Goal: Task Accomplishment & Management: Manage account settings

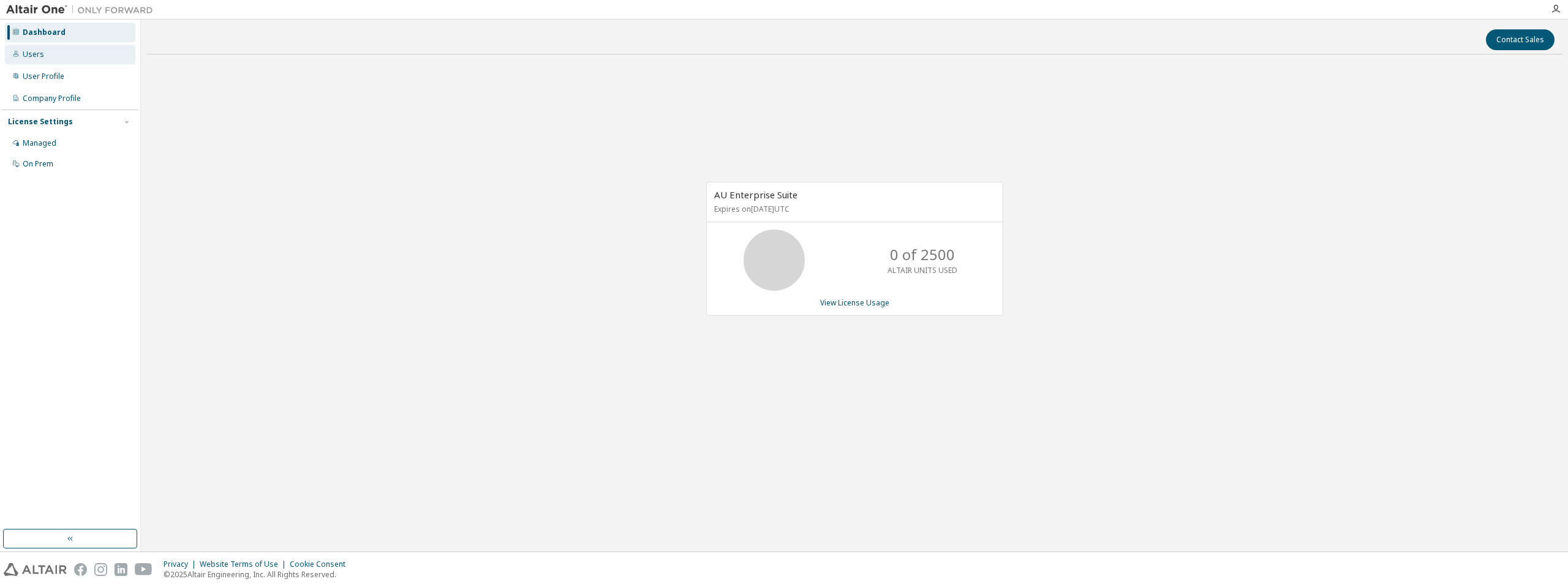
click at [42, 57] on div "Users" at bounding box center [69, 54] width 130 height 19
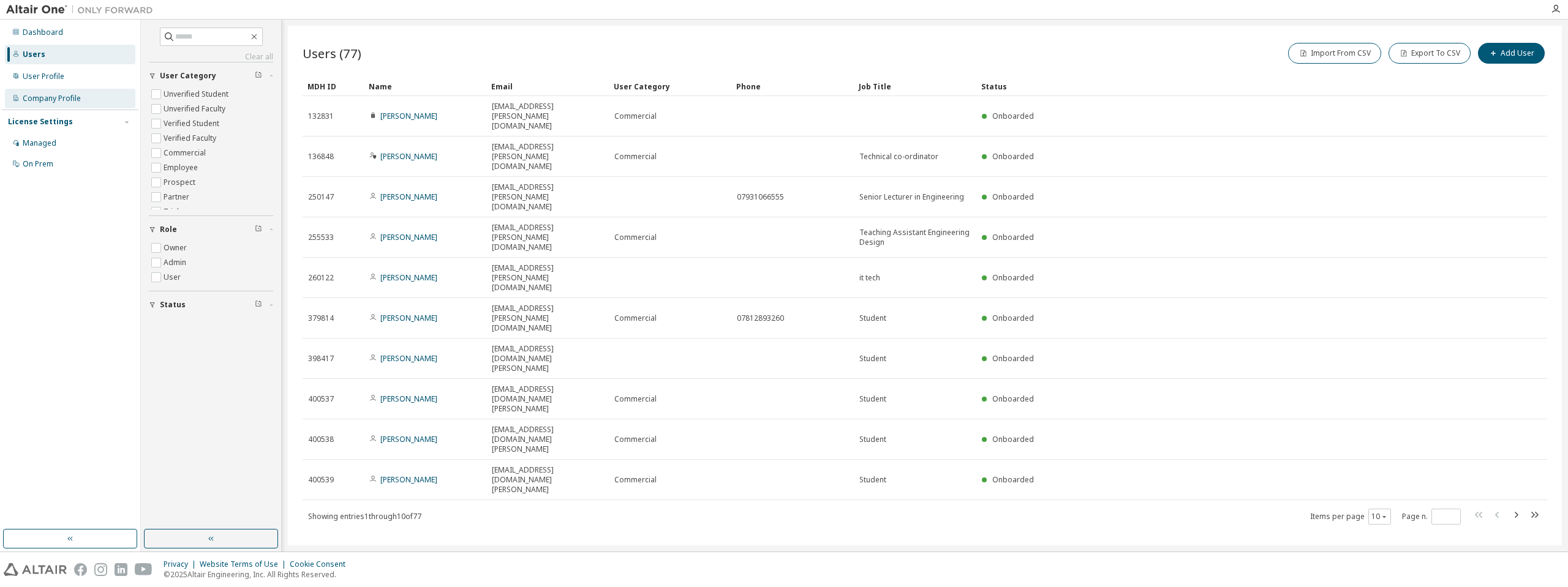
click at [48, 97] on div "Company Profile" at bounding box center [51, 98] width 59 height 10
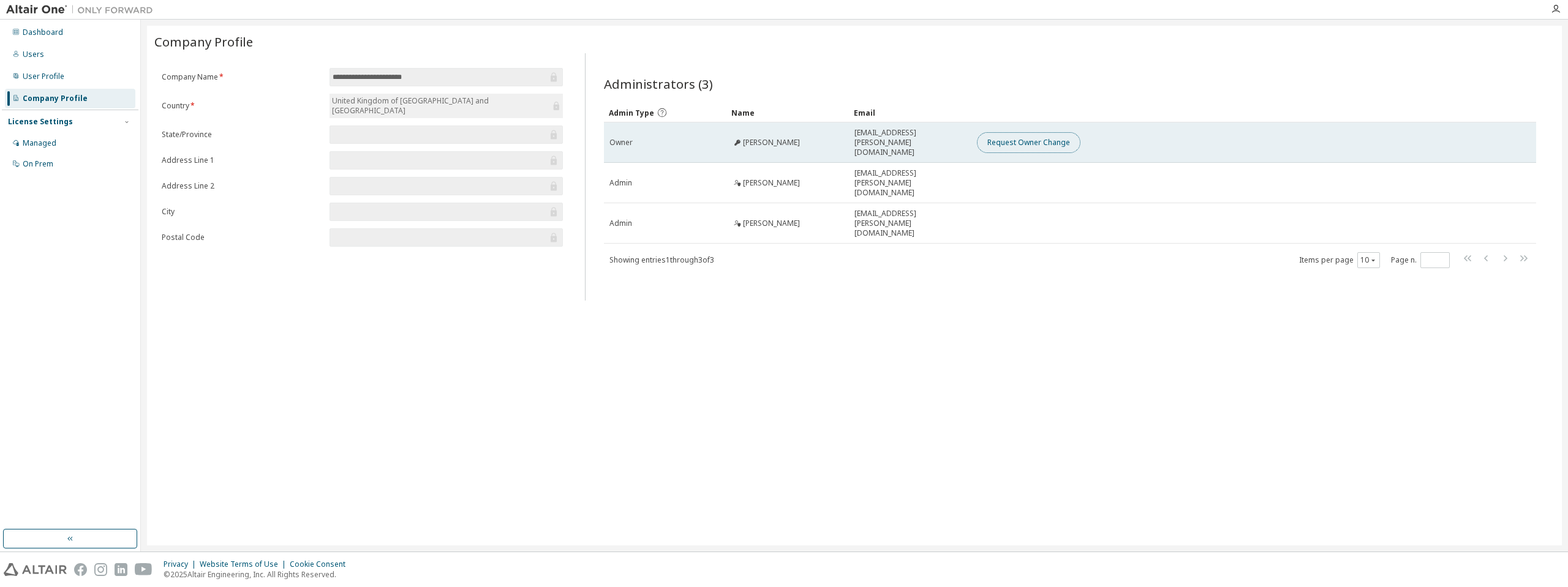
click at [1026, 140] on button "Request Owner Change" at bounding box center [1029, 143] width 104 height 21
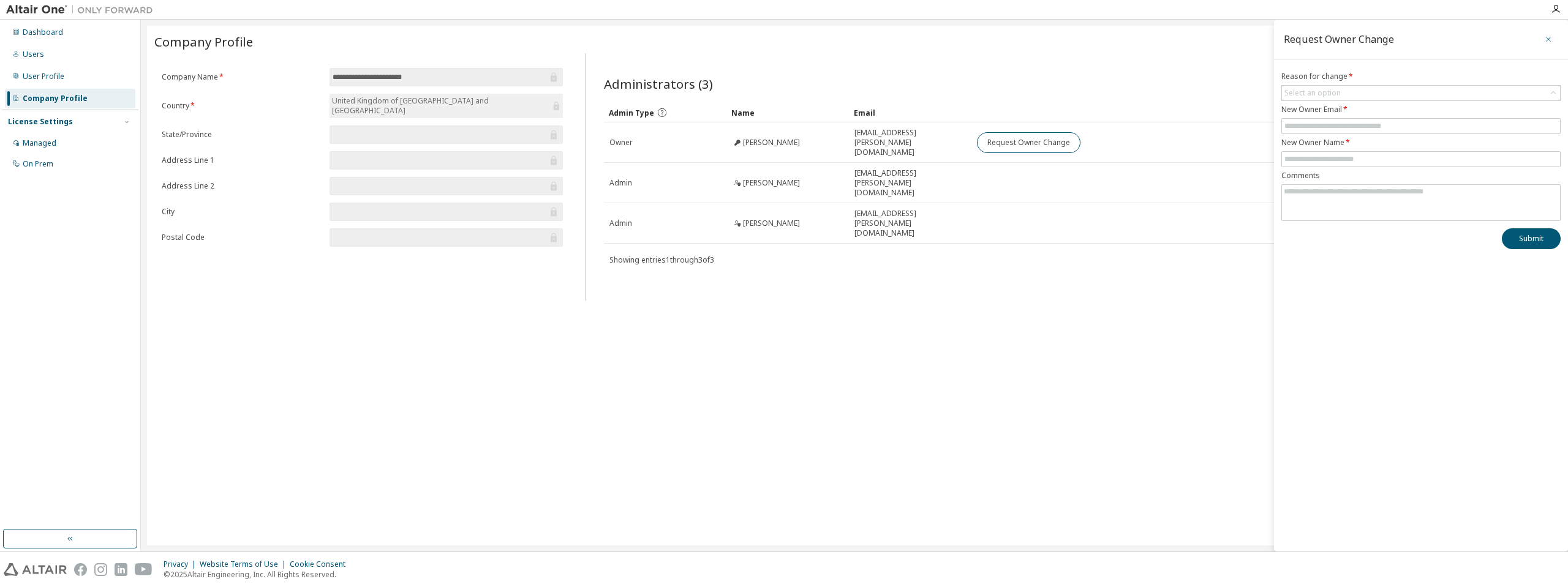
click at [1548, 38] on icon "button" at bounding box center [1548, 39] width 9 height 10
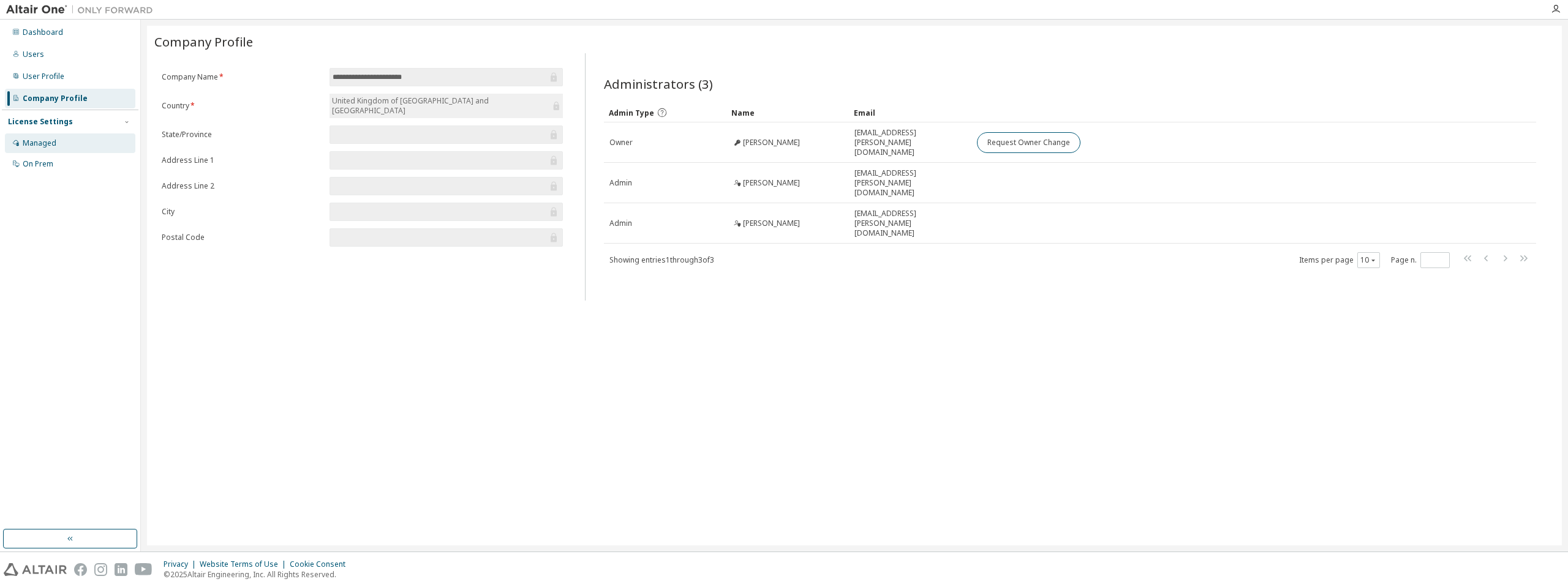
click at [70, 147] on div "Managed" at bounding box center [69, 143] width 130 height 19
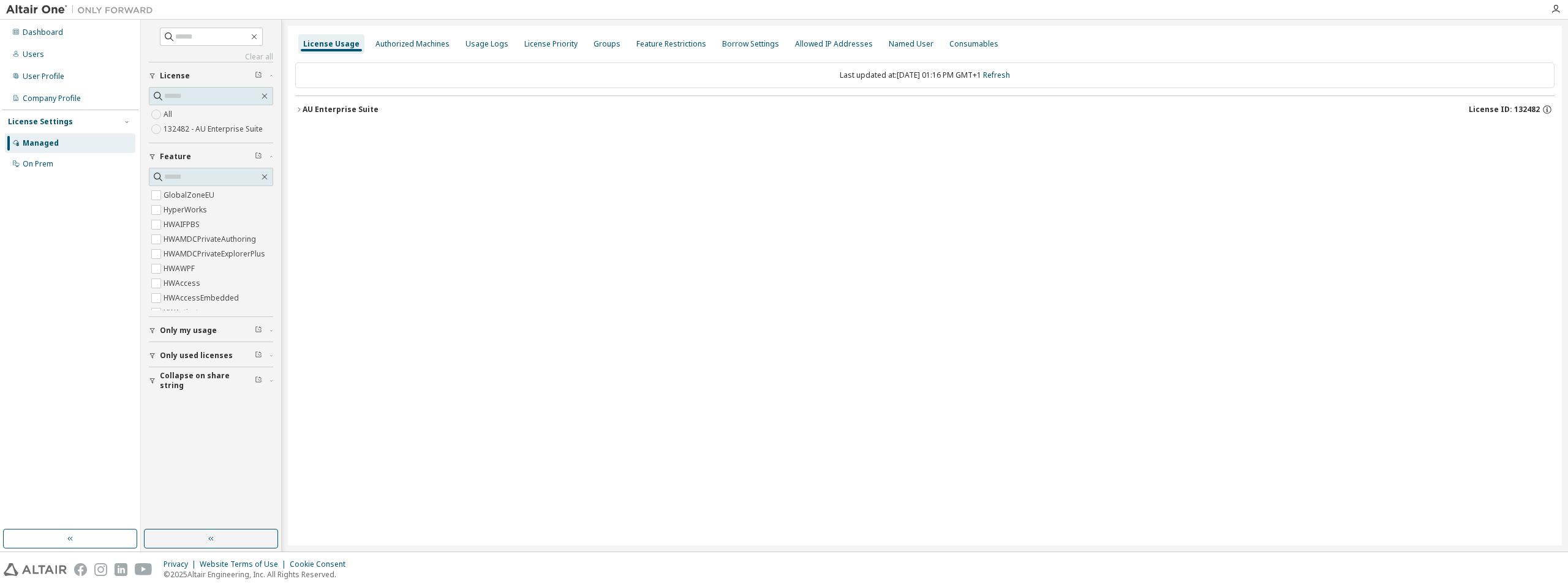
click at [249, 128] on label "132482 - AU Enterprise Suite" at bounding box center [215, 129] width 101 height 15
click at [420, 43] on div "Authorized Machines" at bounding box center [412, 44] width 74 height 10
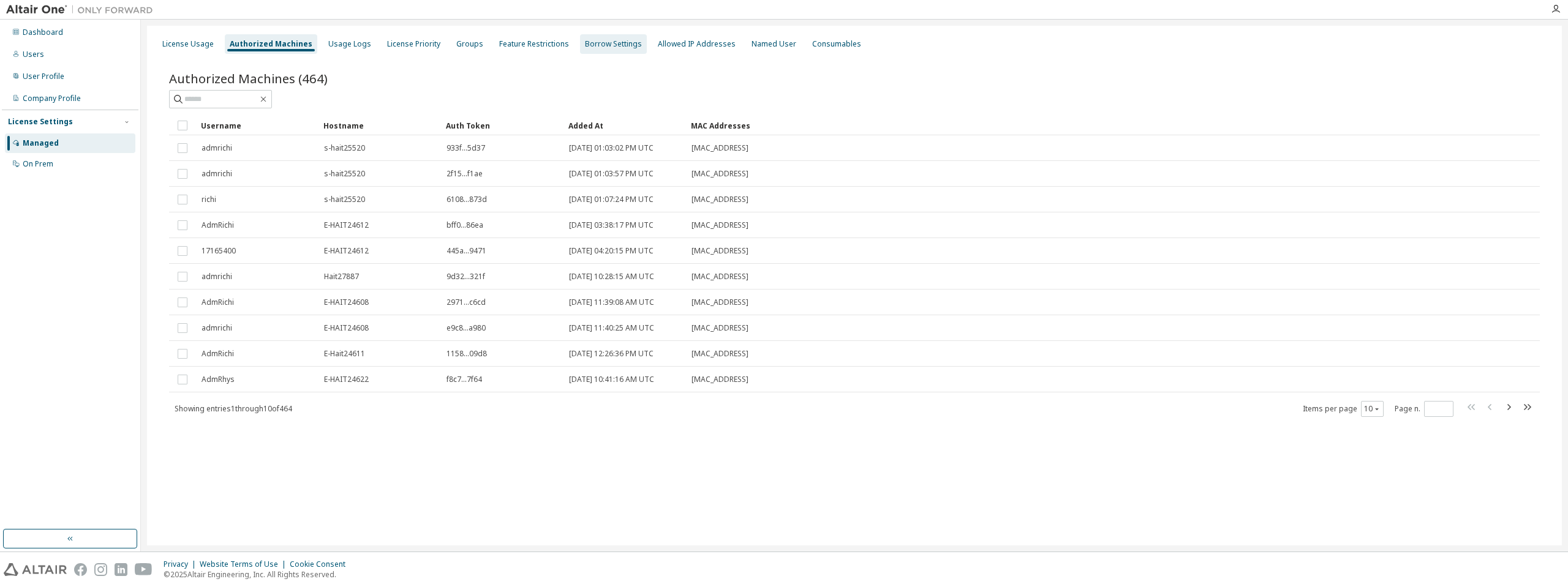
click at [615, 45] on div "Borrow Settings" at bounding box center [613, 44] width 57 height 10
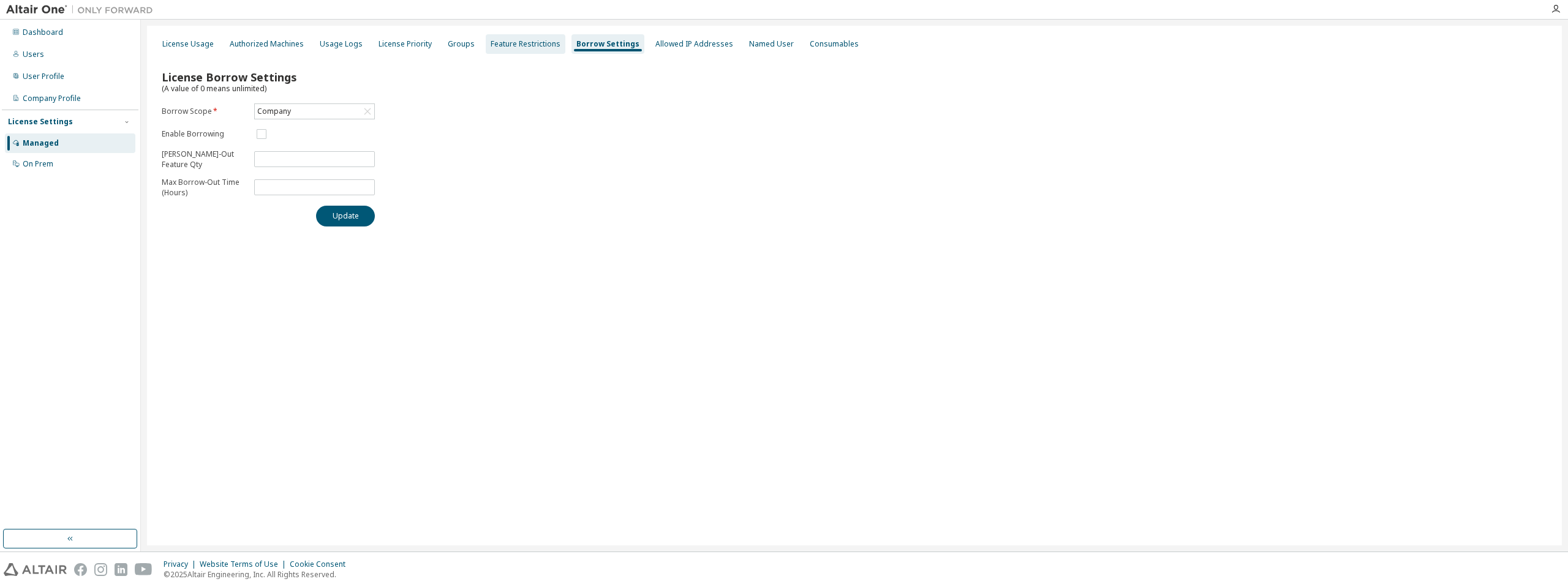
click at [491, 45] on div "Feature Restrictions" at bounding box center [526, 44] width 70 height 10
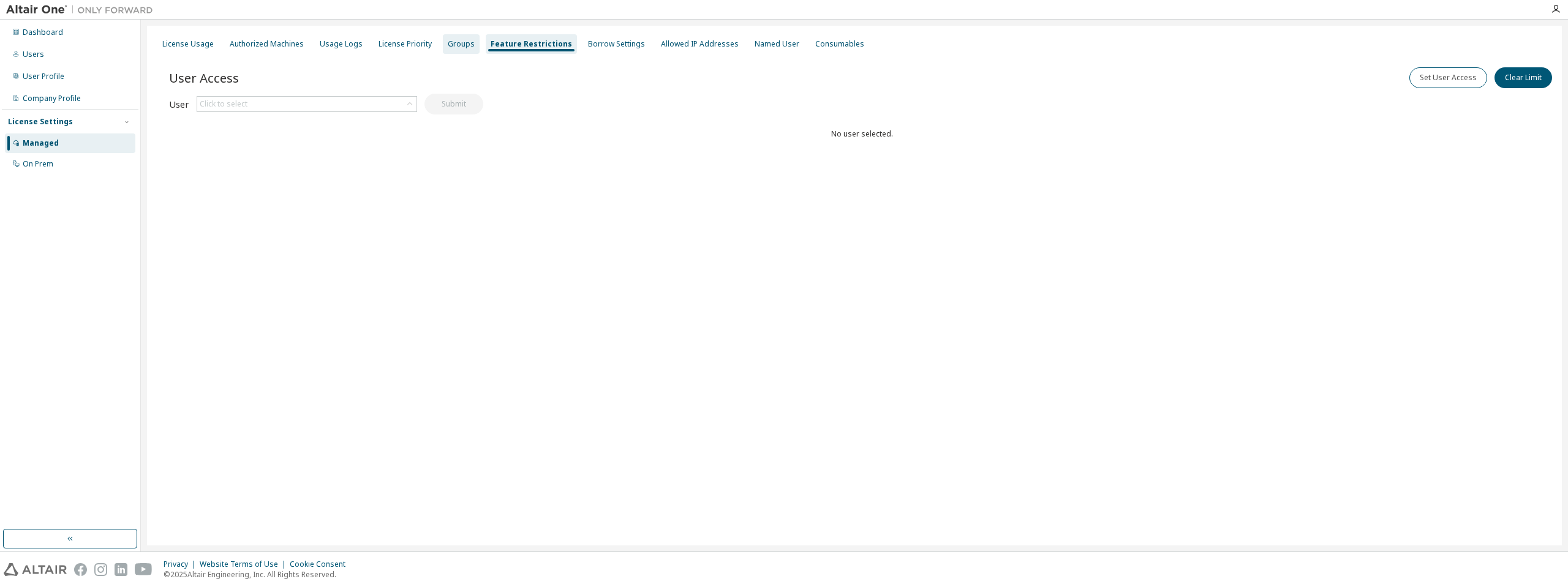
click at [448, 47] on div "Groups" at bounding box center [461, 44] width 27 height 10
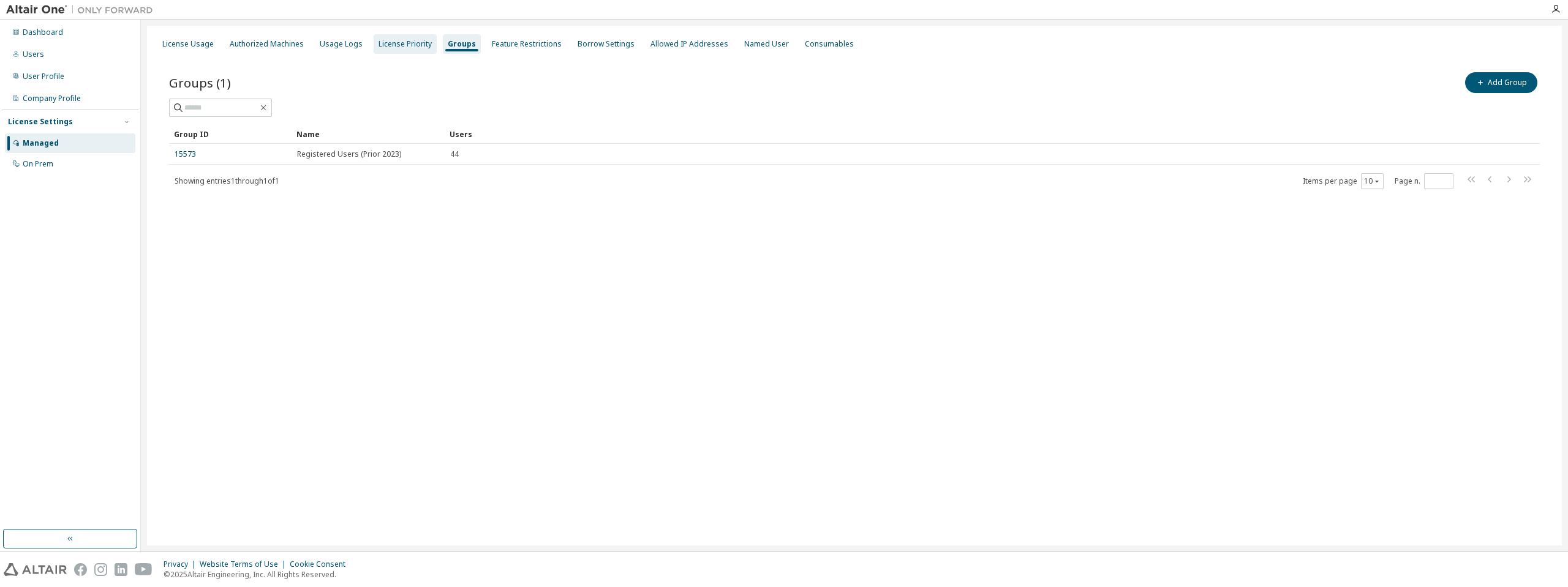
click at [401, 47] on div "License Priority" at bounding box center [405, 44] width 53 height 10
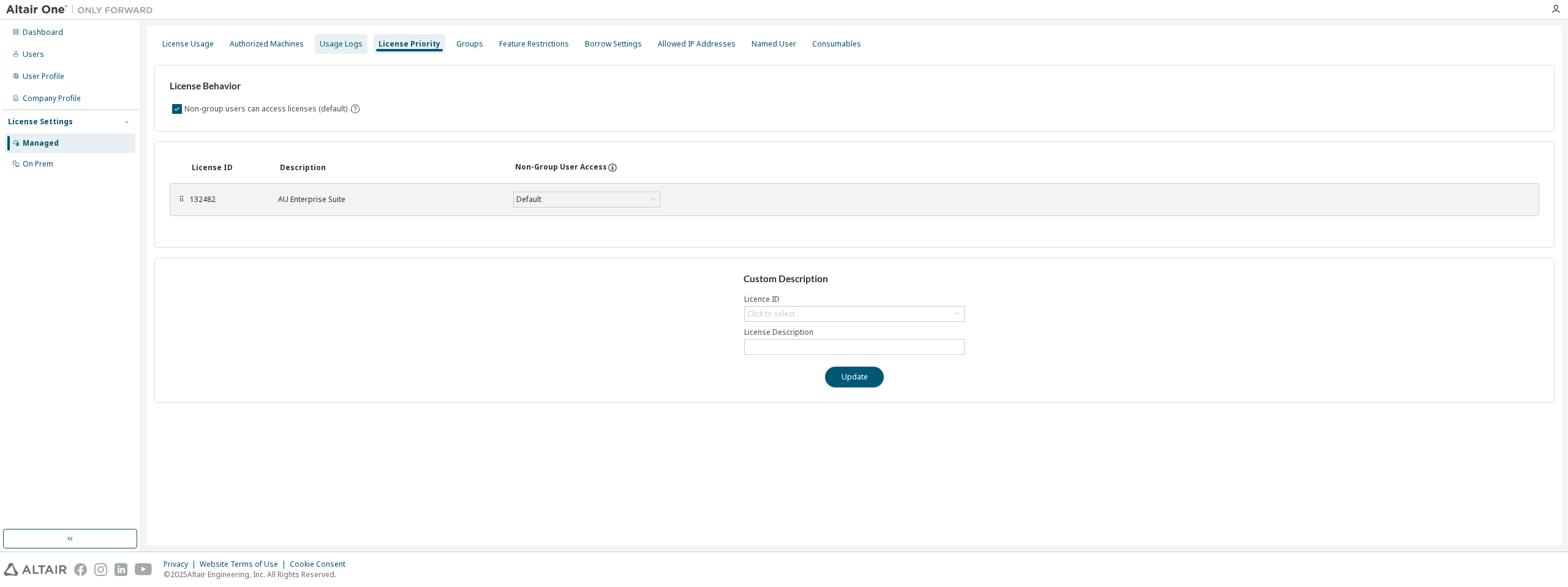
click at [329, 50] on div "Usage Logs" at bounding box center [342, 44] width 53 height 19
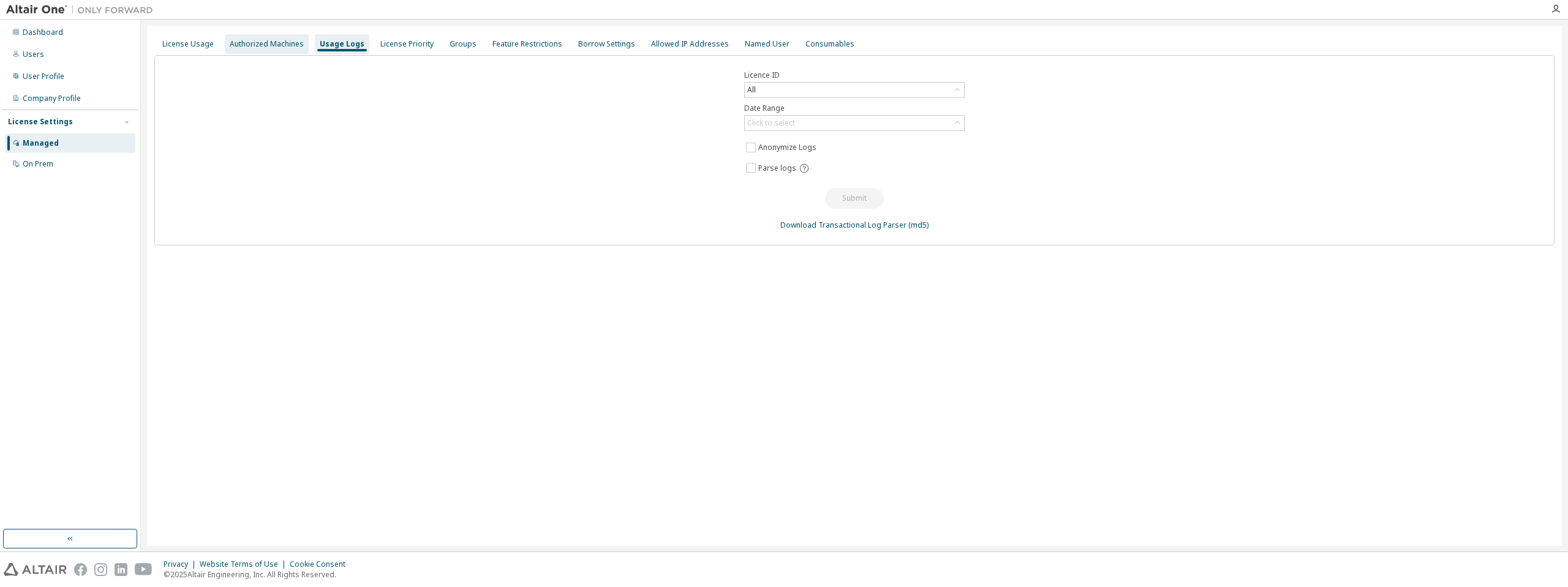
click at [261, 48] on div "Authorized Machines" at bounding box center [266, 44] width 74 height 10
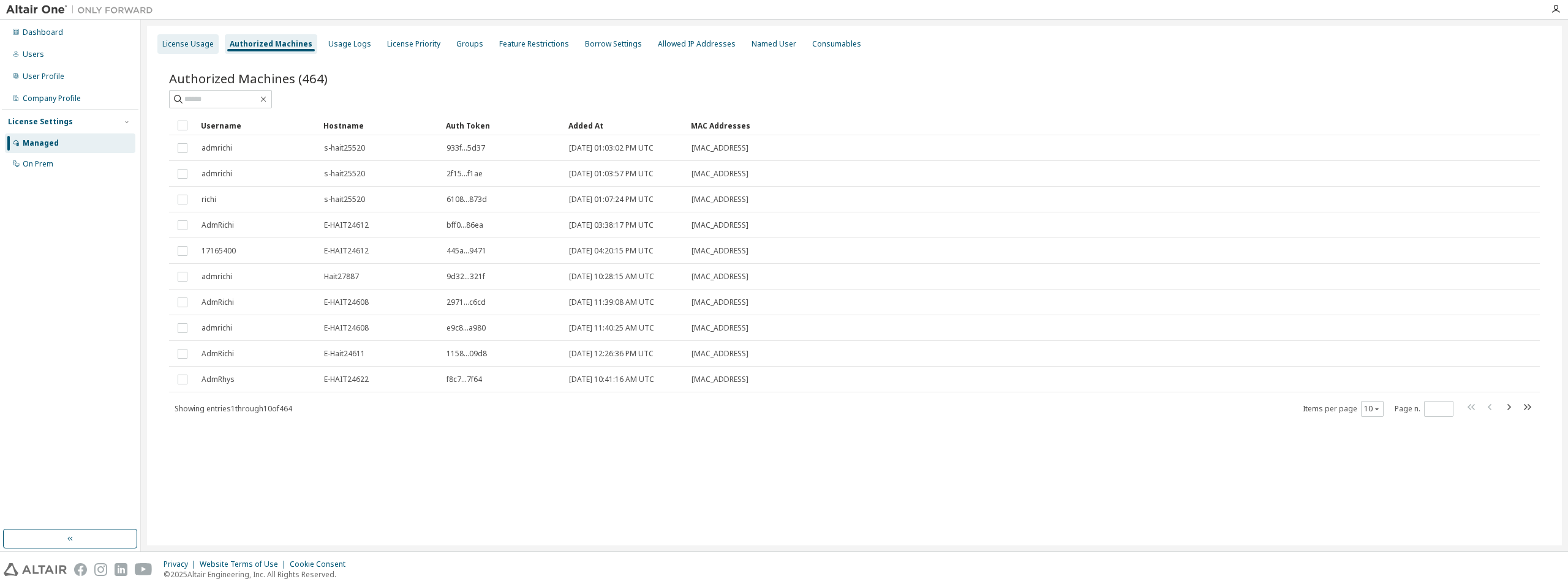
click at [202, 44] on div "License Usage" at bounding box center [188, 44] width 51 height 10
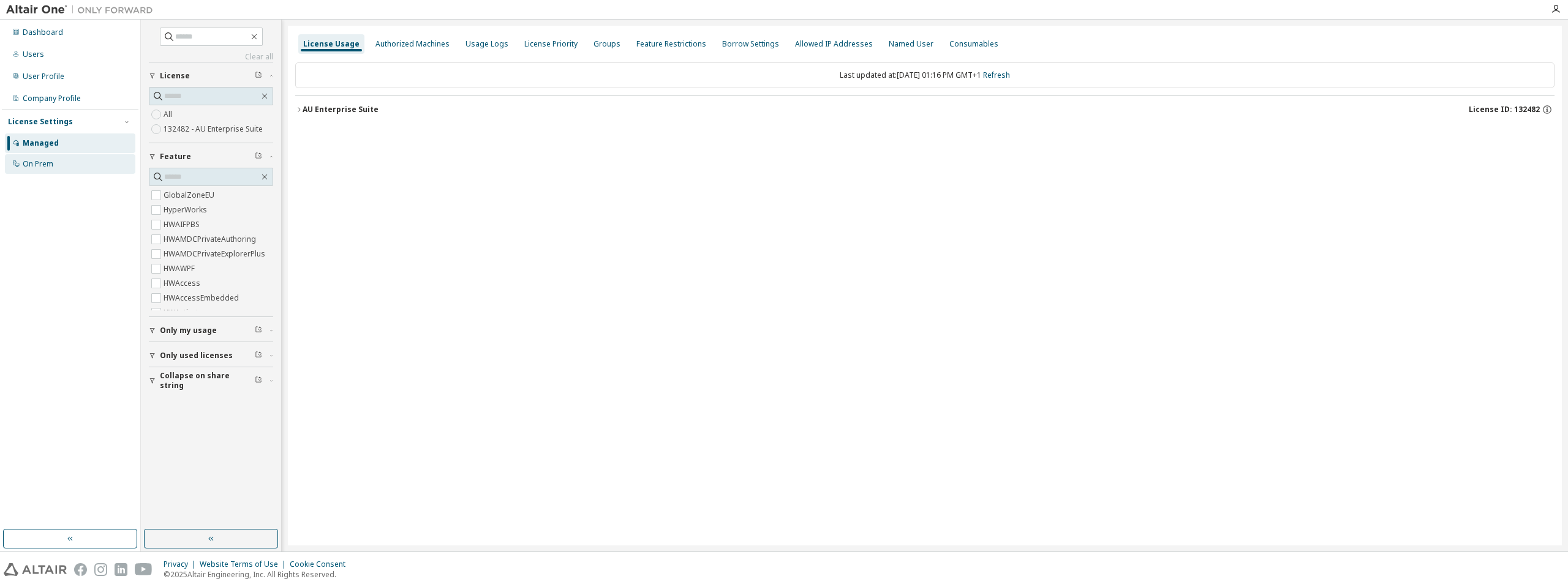
click at [41, 167] on div "On Prem" at bounding box center [37, 164] width 30 height 10
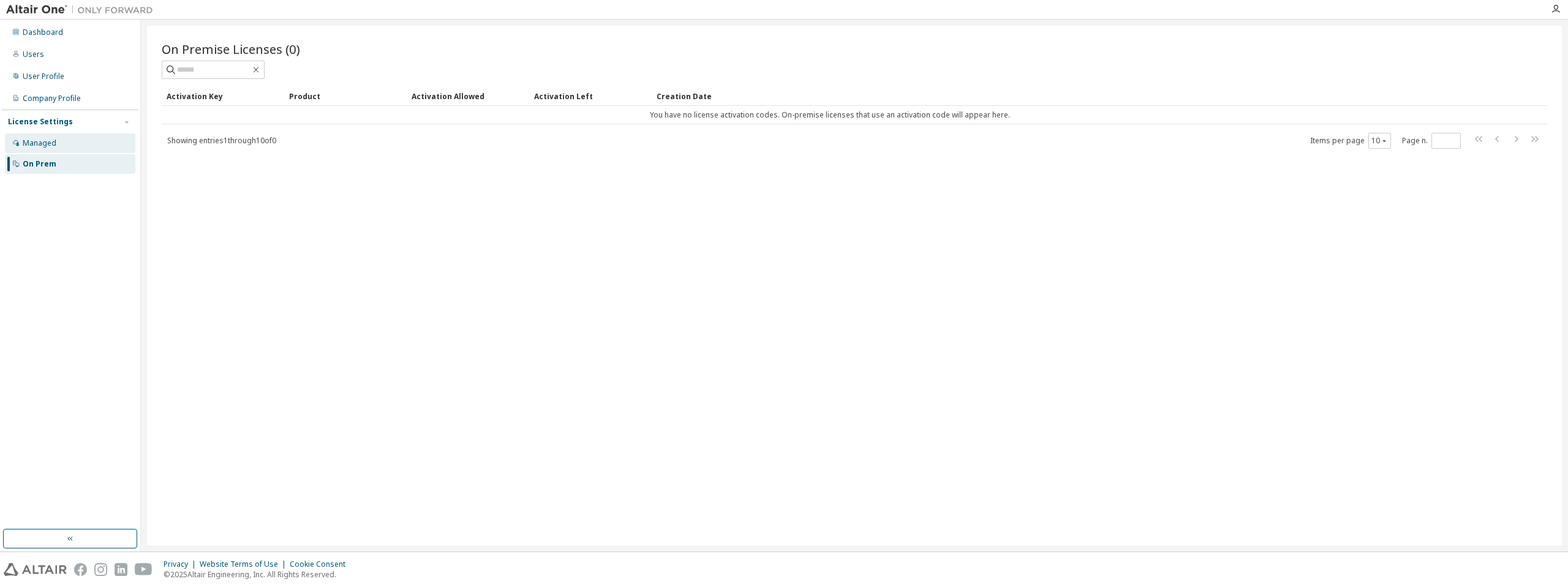
click at [41, 142] on div "Managed" at bounding box center [39, 143] width 34 height 10
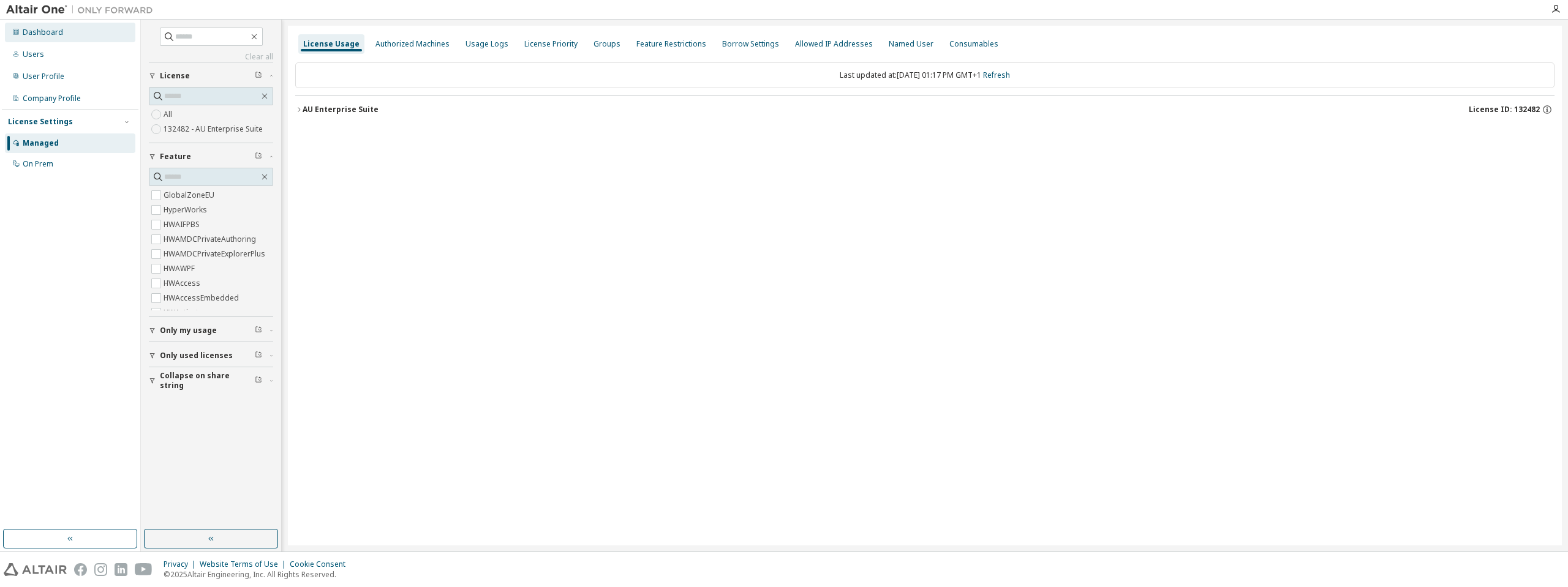
click at [35, 27] on div "Dashboard" at bounding box center [43, 32] width 41 height 10
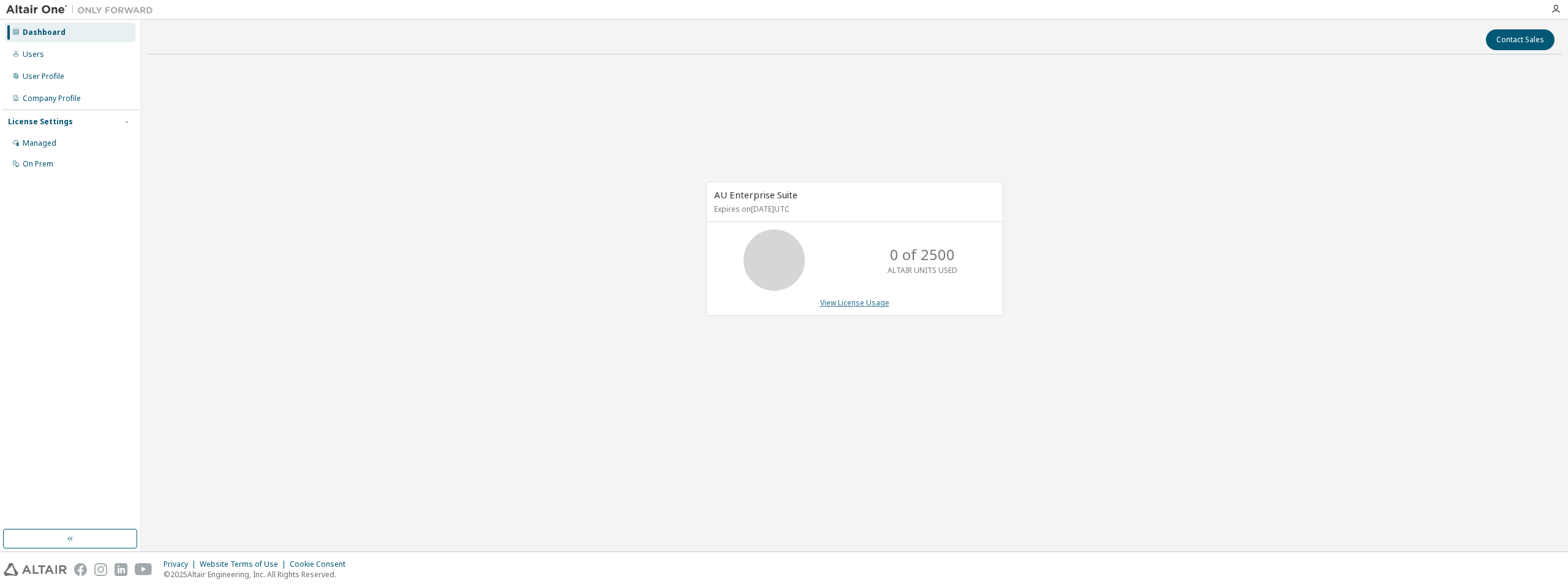
click at [836, 303] on link "View License Usage" at bounding box center [854, 302] width 69 height 10
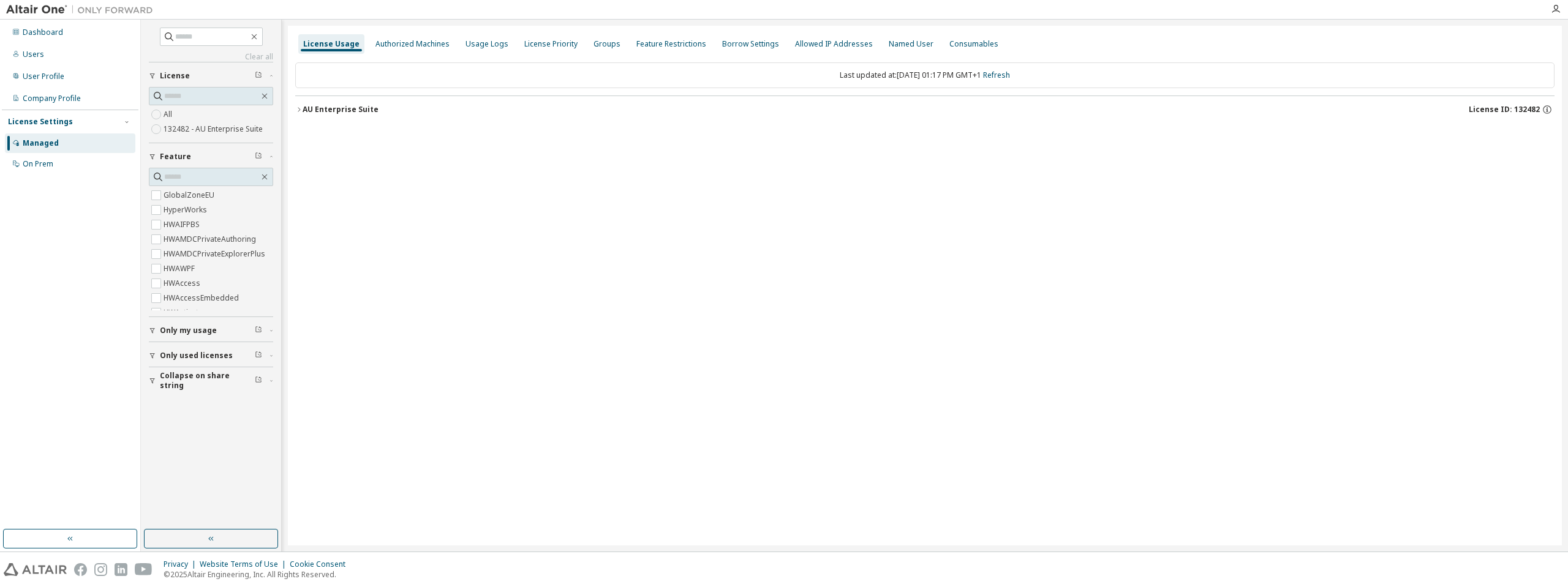
click at [312, 104] on div "AU Enterprise Suite" at bounding box center [340, 109] width 76 height 10
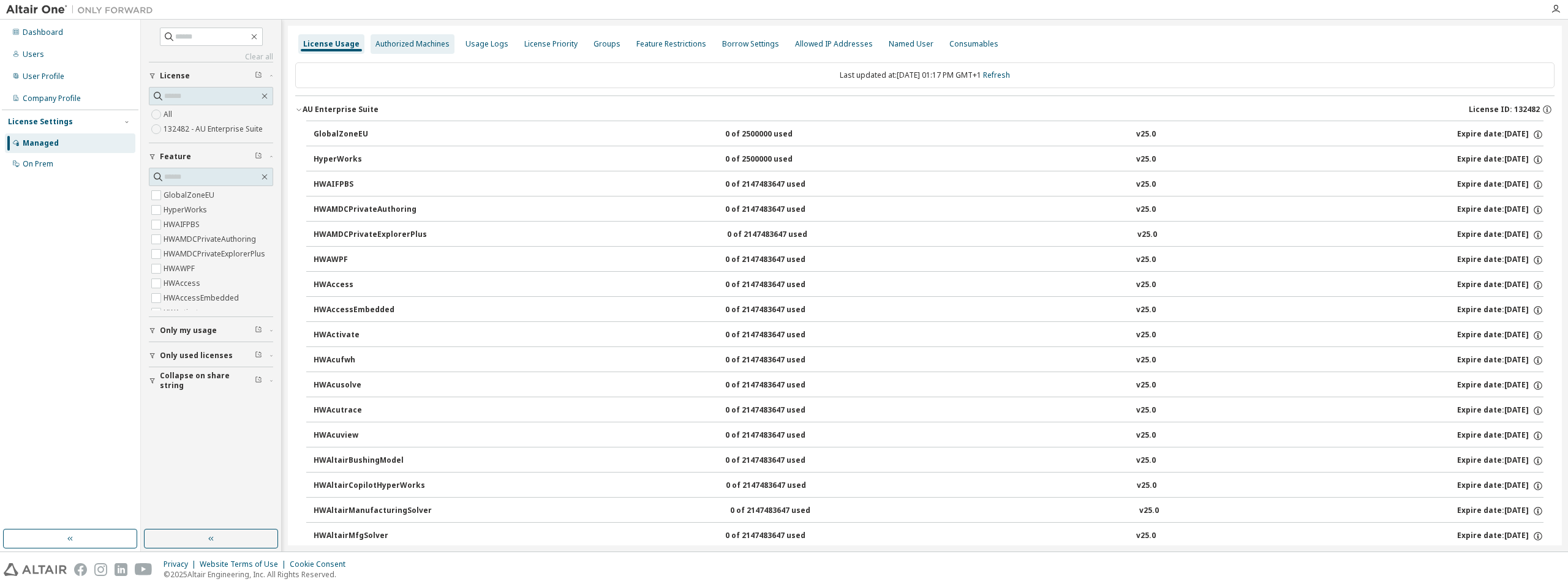
click at [404, 45] on div "Authorized Machines" at bounding box center [412, 44] width 74 height 10
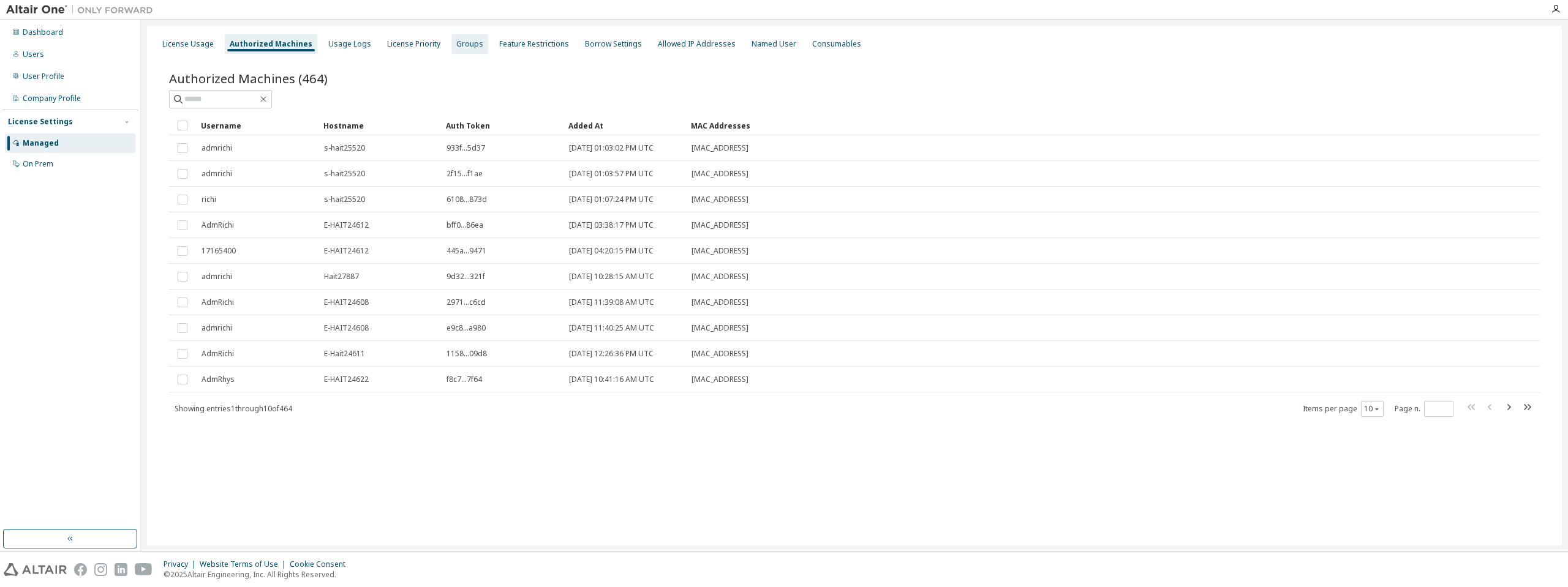
click at [456, 46] on div "Groups" at bounding box center [470, 44] width 27 height 10
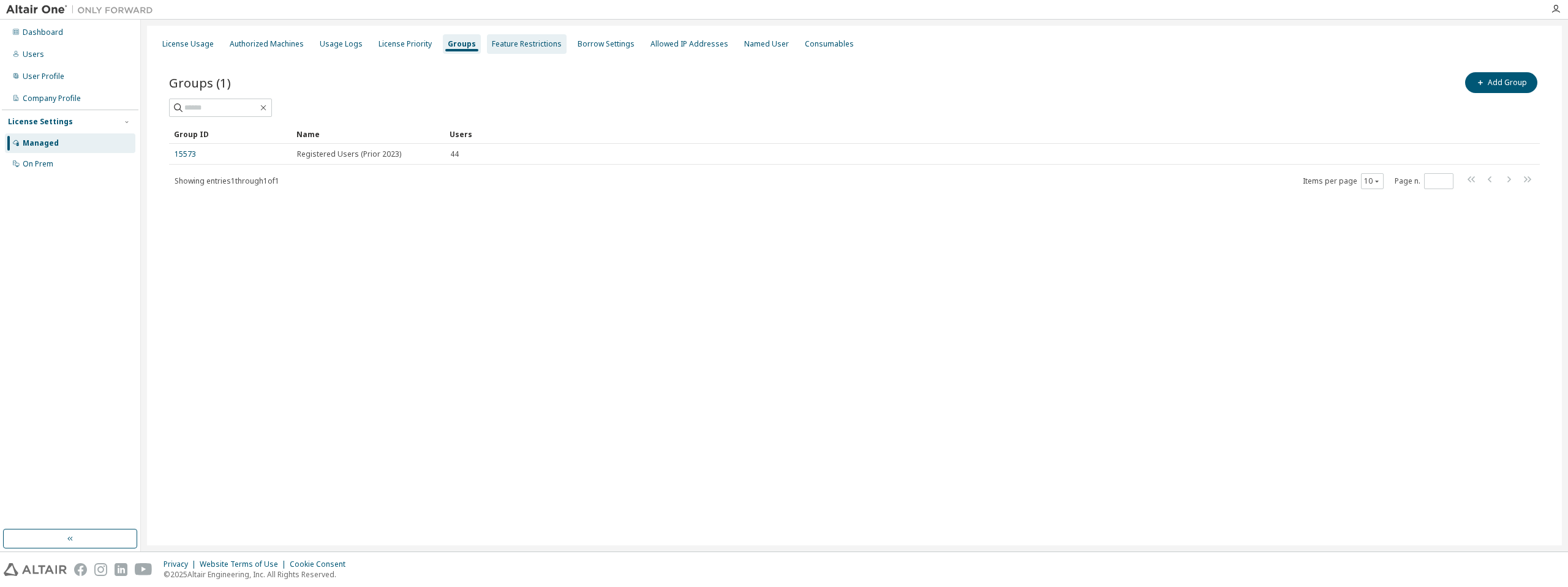
click at [498, 47] on div "Feature Restrictions" at bounding box center [527, 44] width 70 height 10
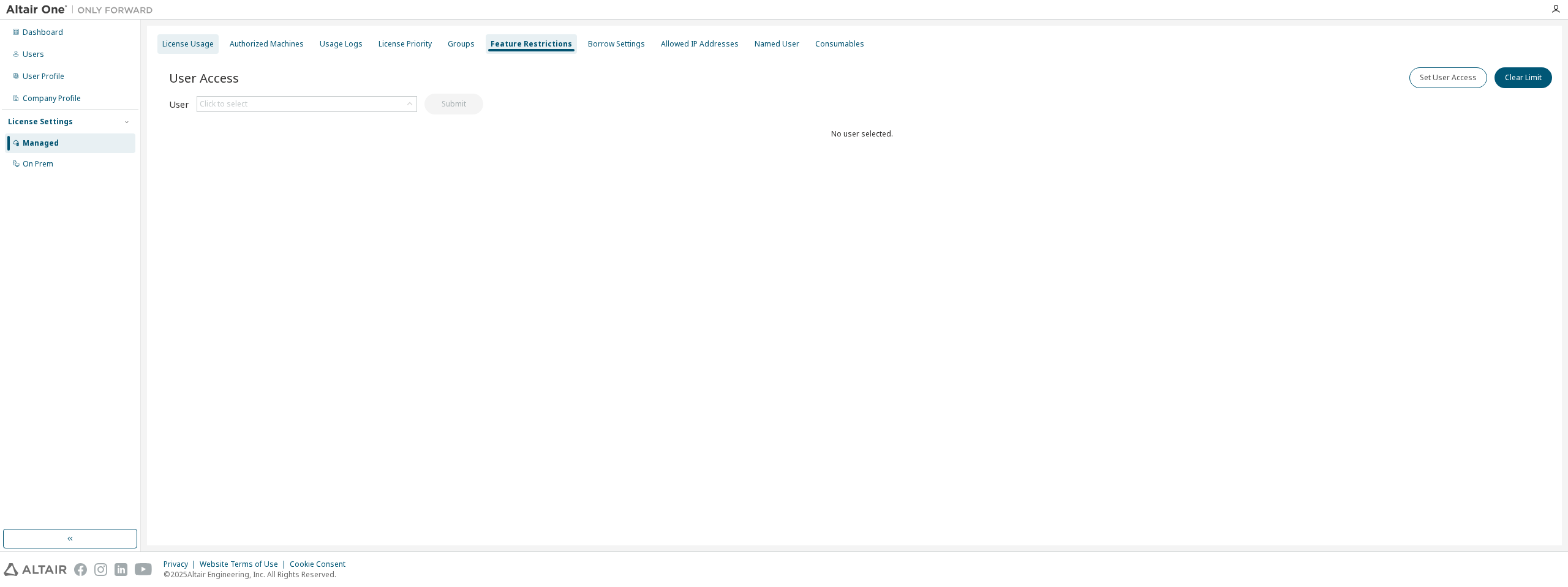
click at [201, 38] on div "License Usage" at bounding box center [188, 44] width 62 height 19
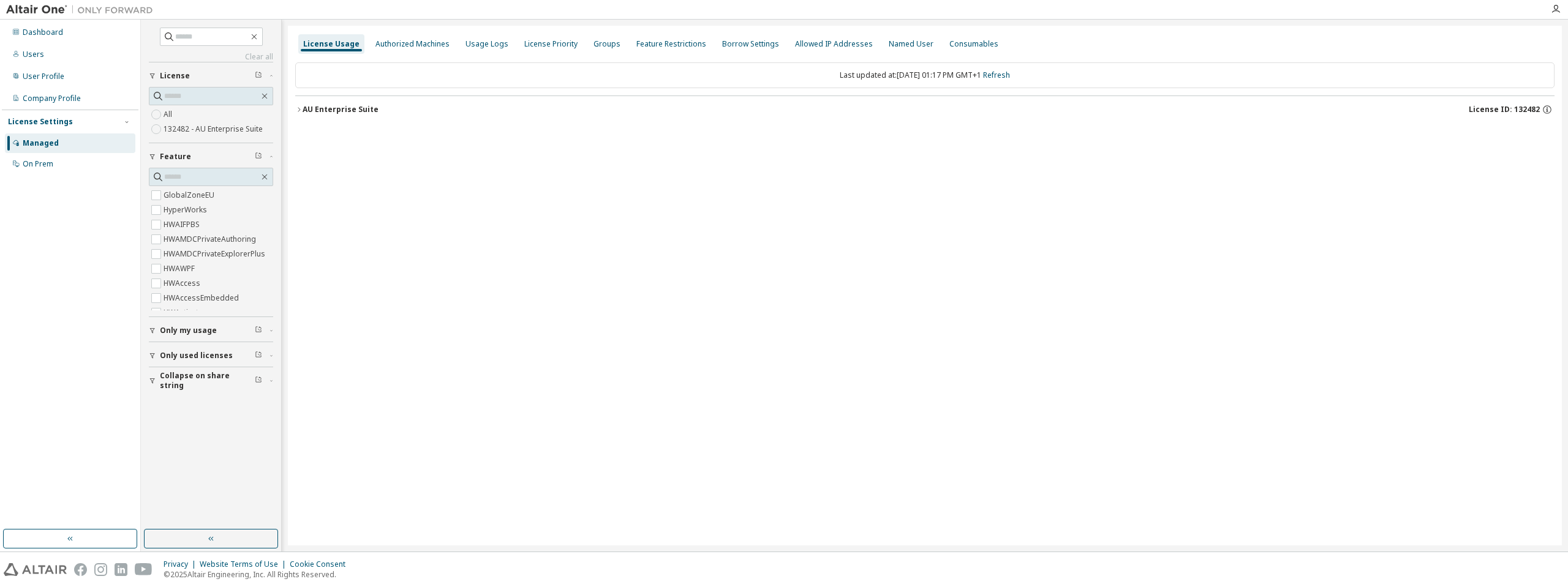
click at [211, 359] on span "Only used licenses" at bounding box center [196, 355] width 73 height 10
click at [208, 354] on span "Only used licenses" at bounding box center [196, 355] width 73 height 10
click at [207, 335] on button "Only my usage" at bounding box center [211, 331] width 124 height 27
click at [197, 380] on span "Collapse on share string" at bounding box center [208, 380] width 95 height 19
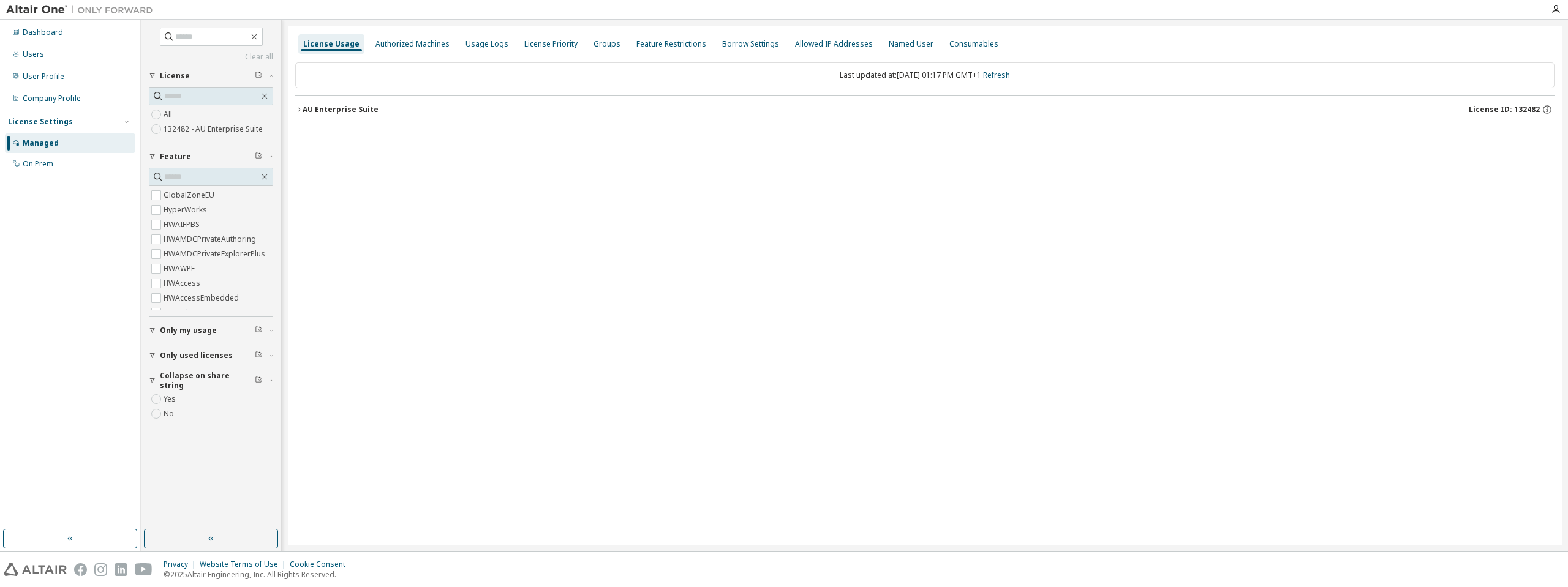
click at [197, 380] on span "Collapse on share string" at bounding box center [208, 380] width 95 height 19
click at [164, 106] on div "All 132482 - AU Enterprise Suite" at bounding box center [211, 112] width 124 height 50
click at [181, 126] on label "132482 - AU Enterprise Suite" at bounding box center [215, 129] width 101 height 15
click at [403, 47] on div "Authorized Machines" at bounding box center [412, 44] width 74 height 10
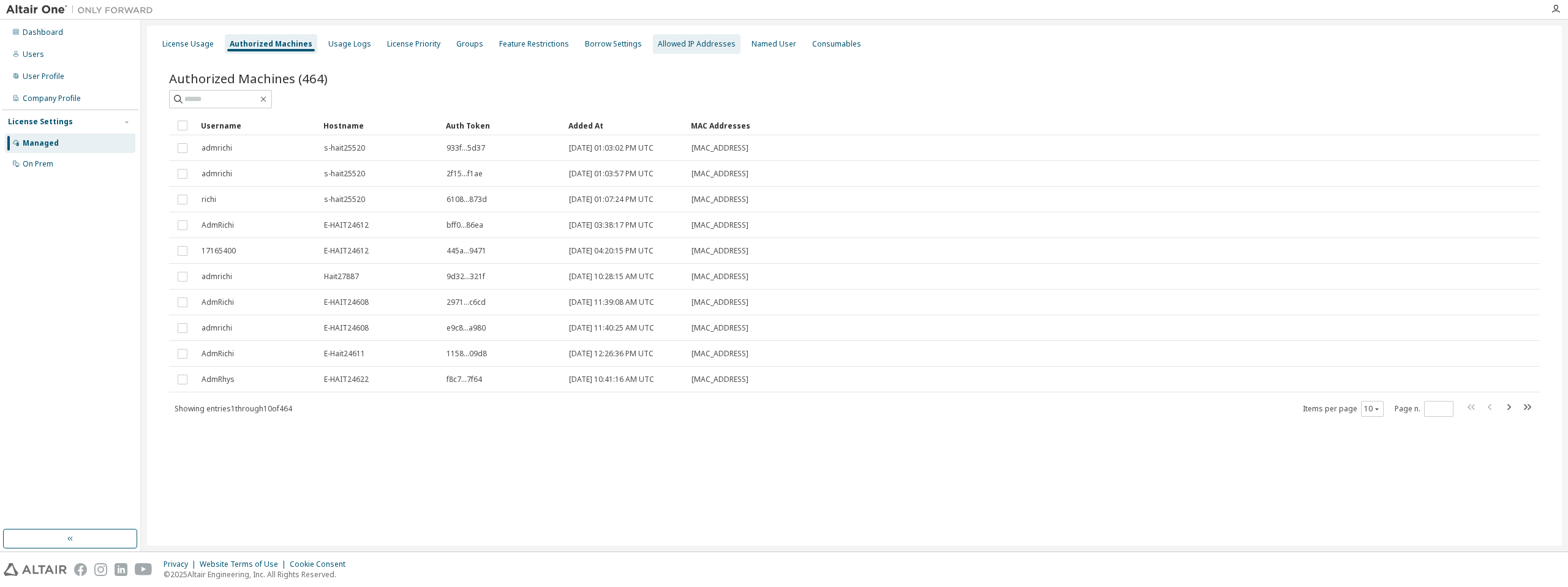
click at [705, 37] on div "Allowed IP Addresses" at bounding box center [697, 44] width 87 height 19
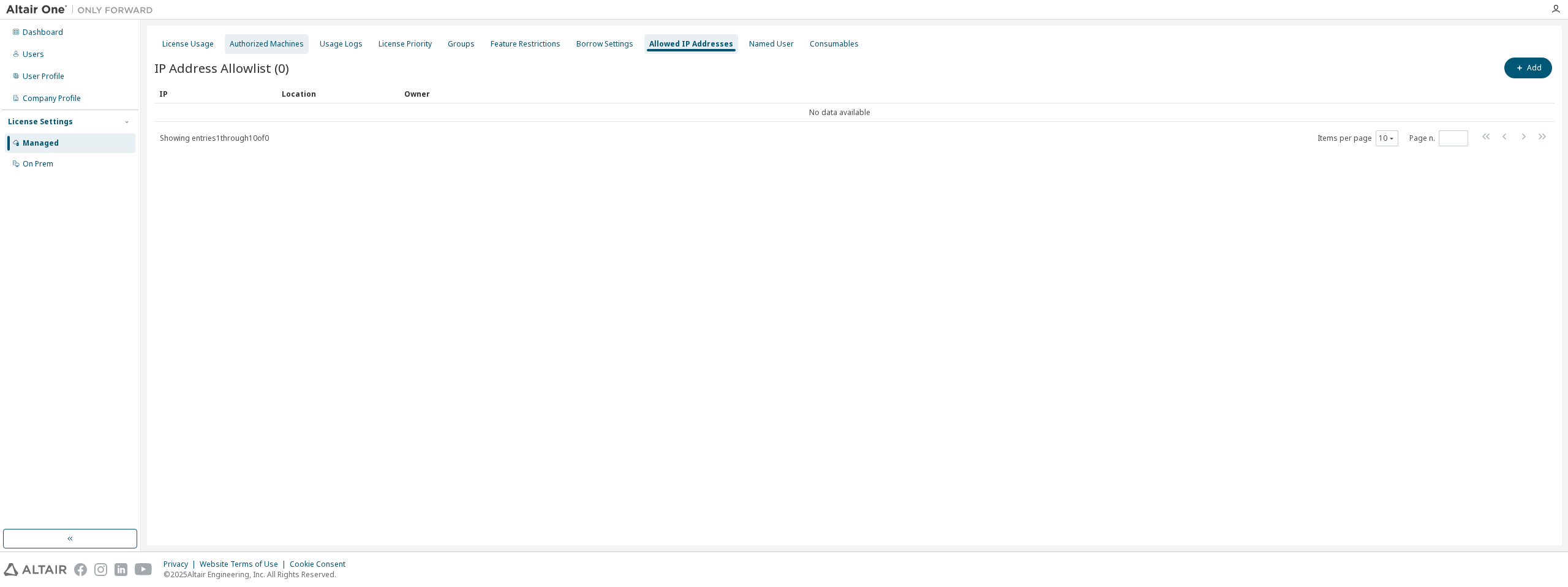
click at [286, 45] on div "Authorized Machines" at bounding box center [266, 44] width 74 height 10
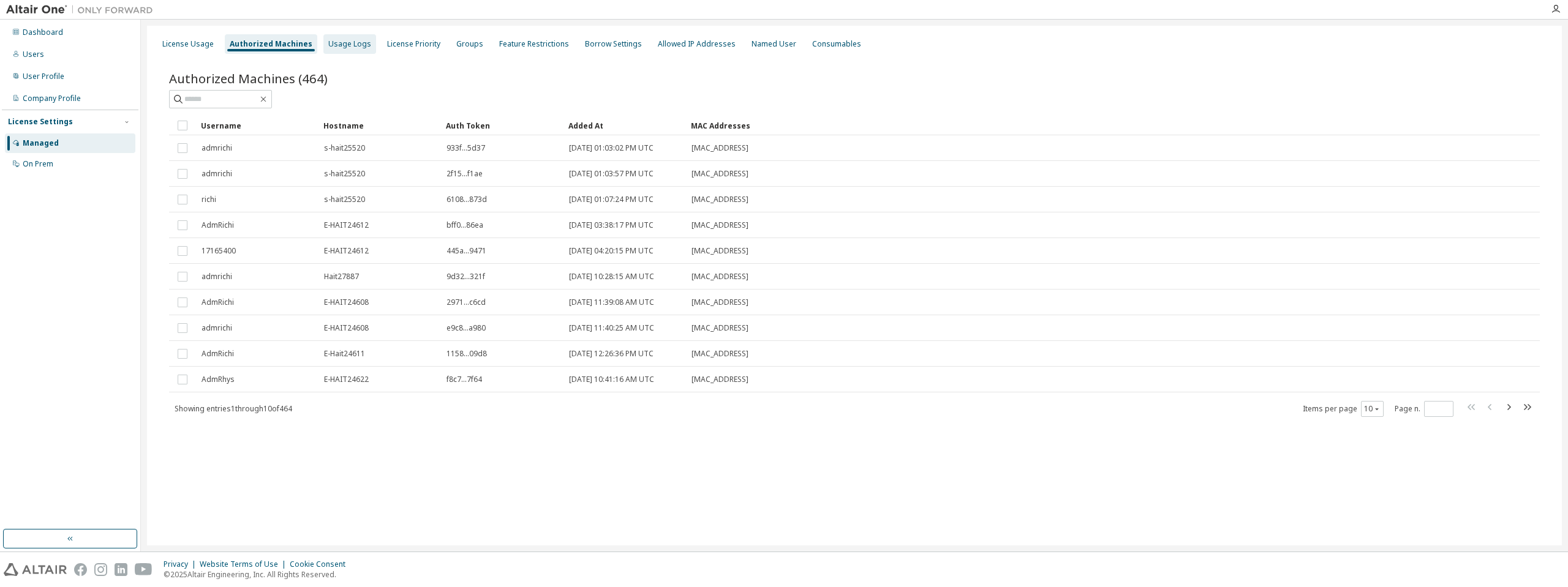
click at [338, 46] on div "Usage Logs" at bounding box center [349, 44] width 43 height 10
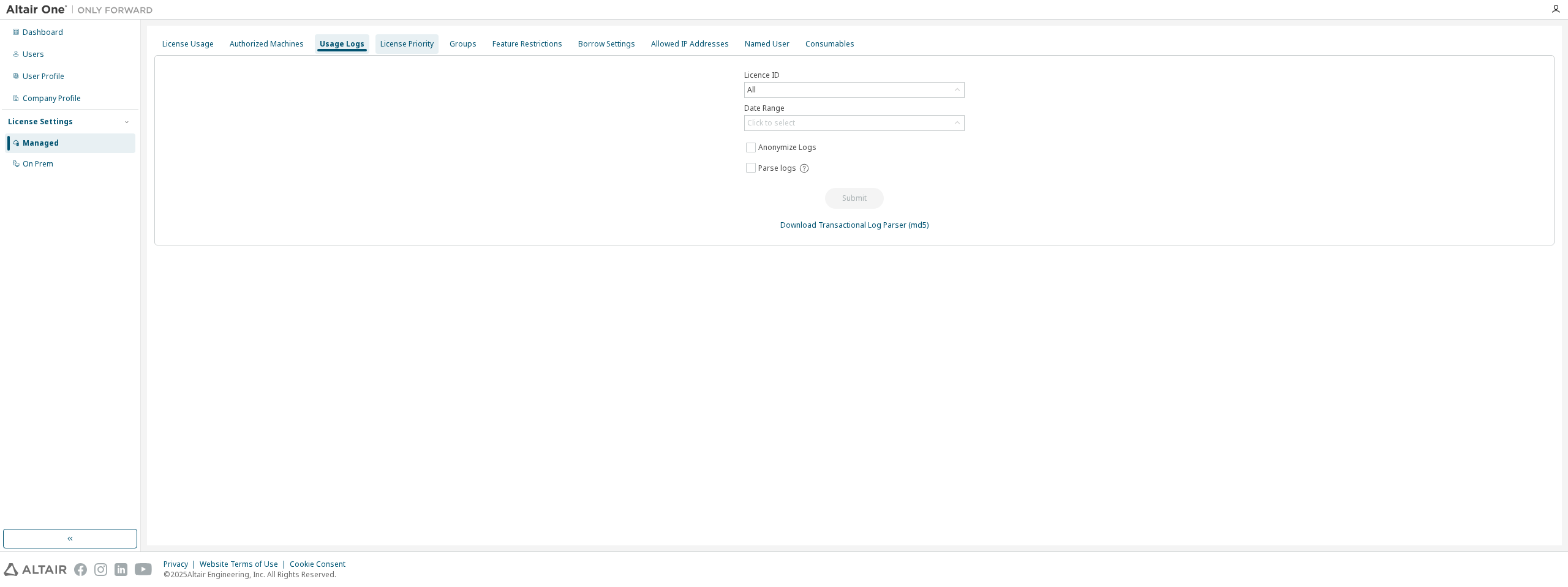
click at [392, 47] on div "License Priority" at bounding box center [407, 44] width 53 height 10
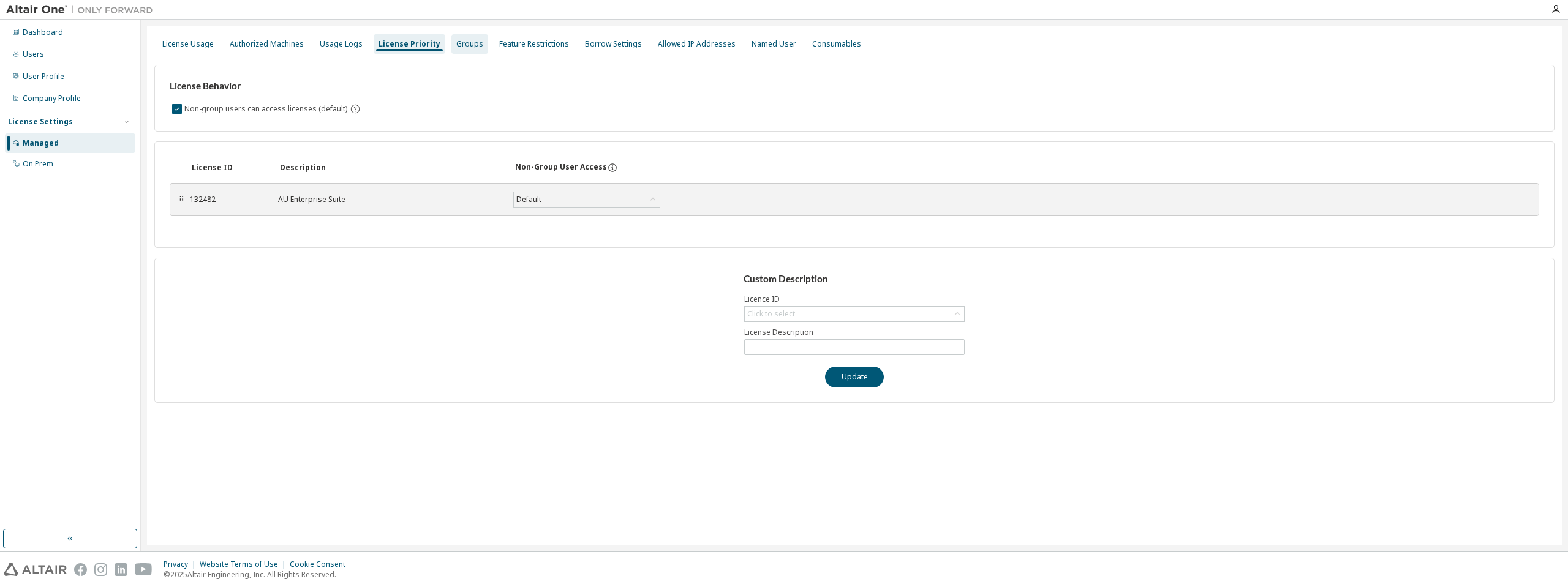
click at [456, 43] on div "Groups" at bounding box center [470, 44] width 27 height 10
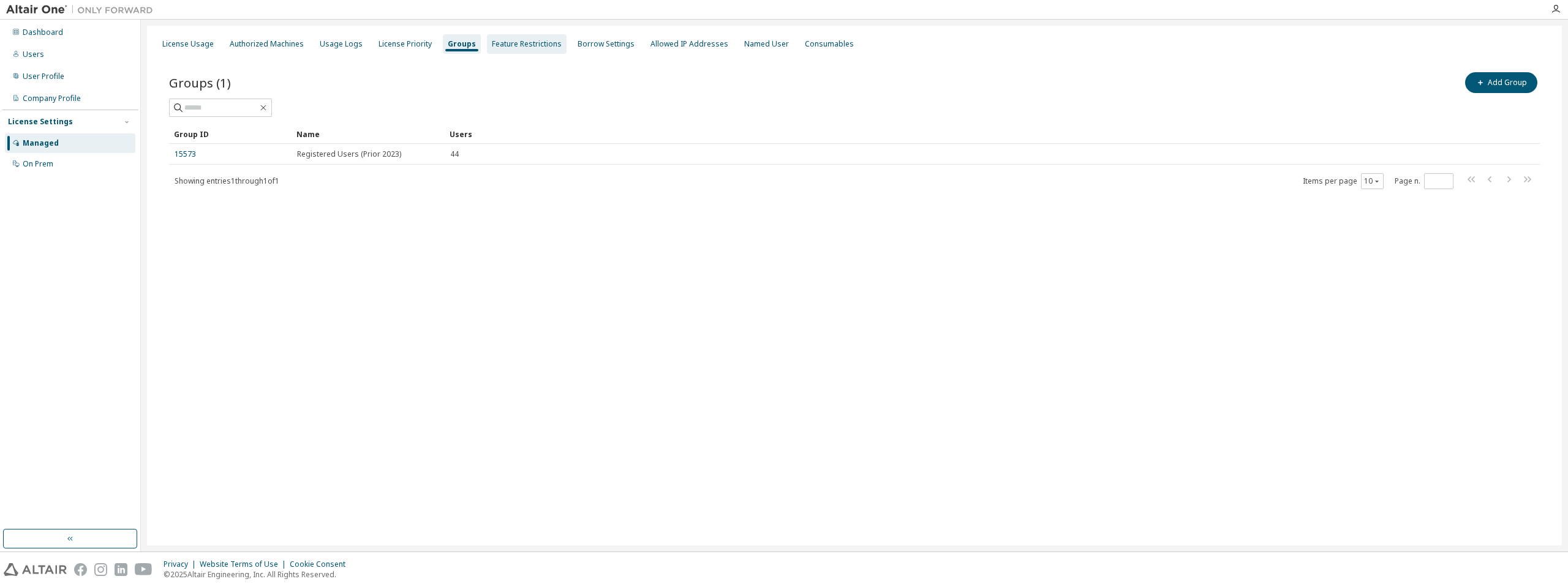
click at [506, 42] on div "Feature Restrictions" at bounding box center [527, 44] width 70 height 10
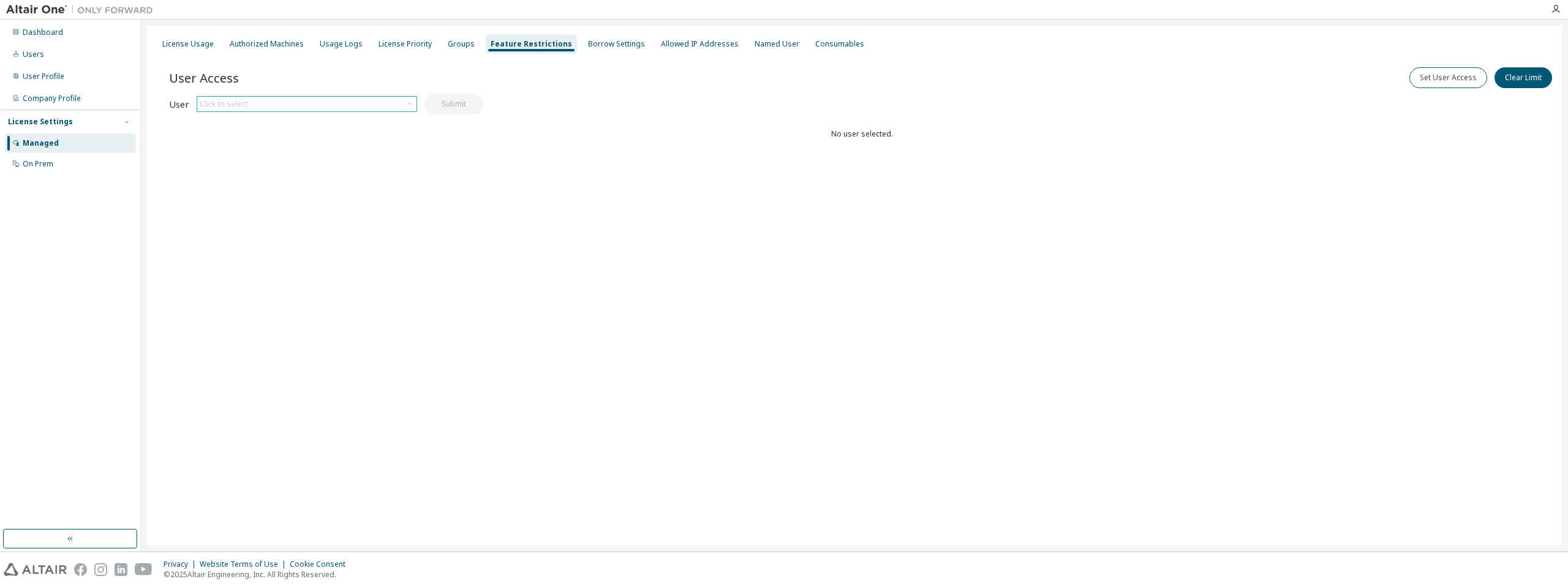
click at [410, 107] on icon at bounding box center [410, 104] width 12 height 12
click at [588, 45] on div "Borrow Settings" at bounding box center [616, 44] width 57 height 10
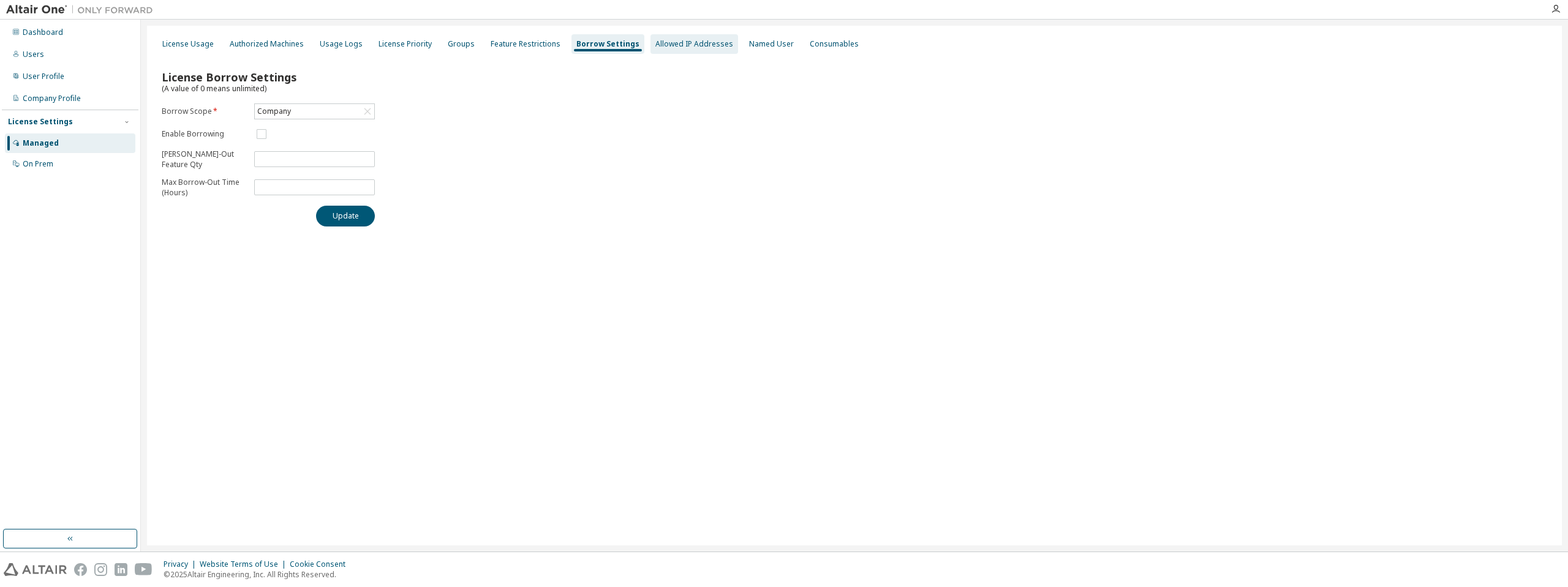
click at [672, 41] on div "Allowed IP Addresses" at bounding box center [694, 44] width 78 height 10
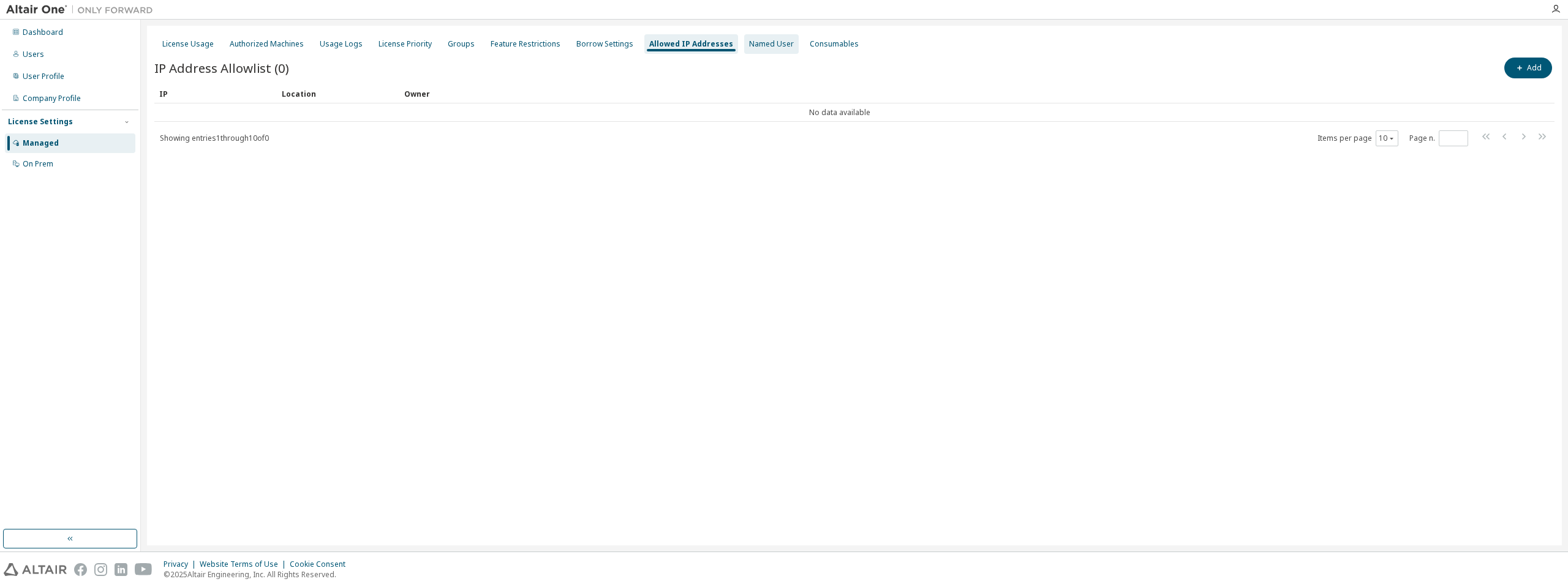
click at [749, 47] on div "Named User" at bounding box center [771, 44] width 44 height 10
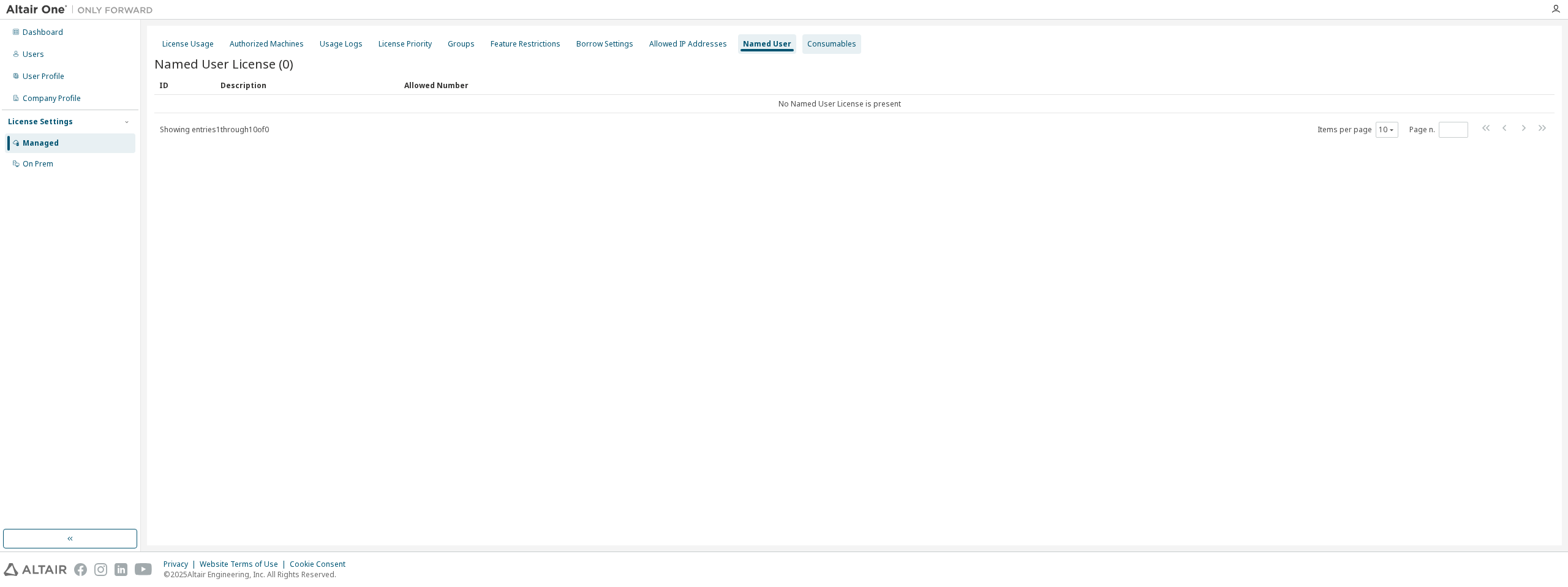
click at [807, 46] on div "Consumables" at bounding box center [832, 44] width 49 height 10
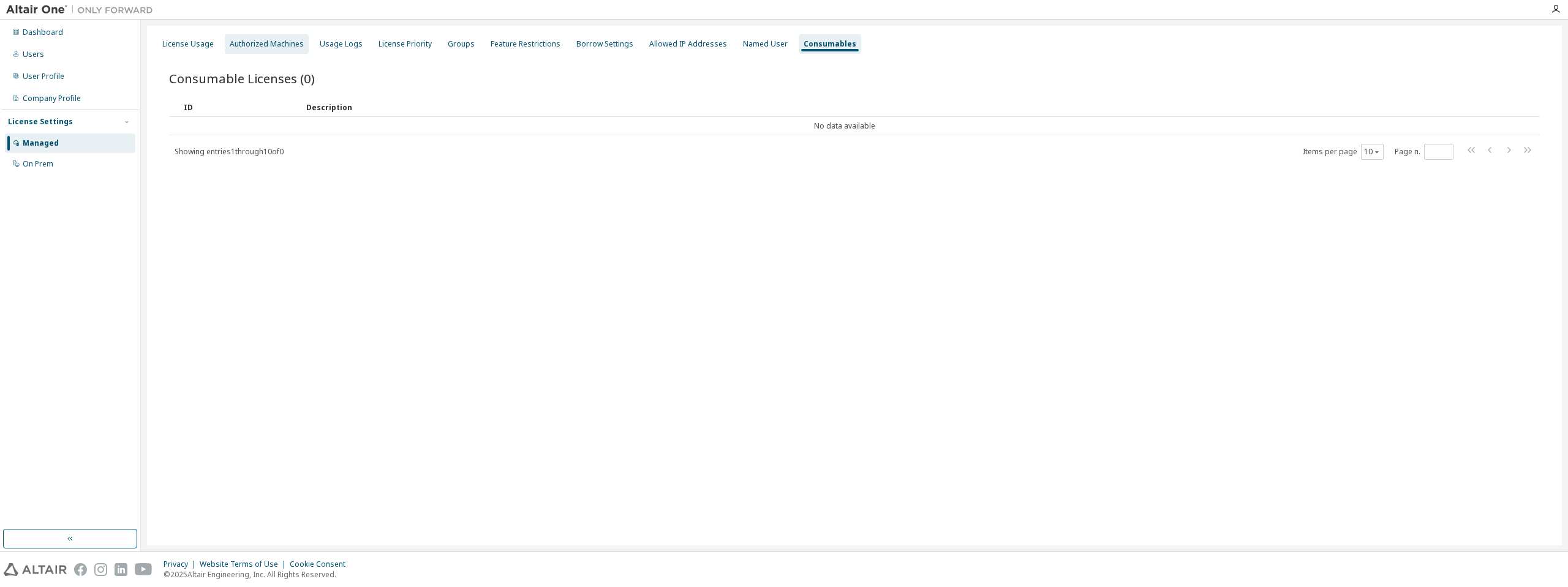
click at [236, 48] on div "Authorized Machines" at bounding box center [266, 44] width 74 height 10
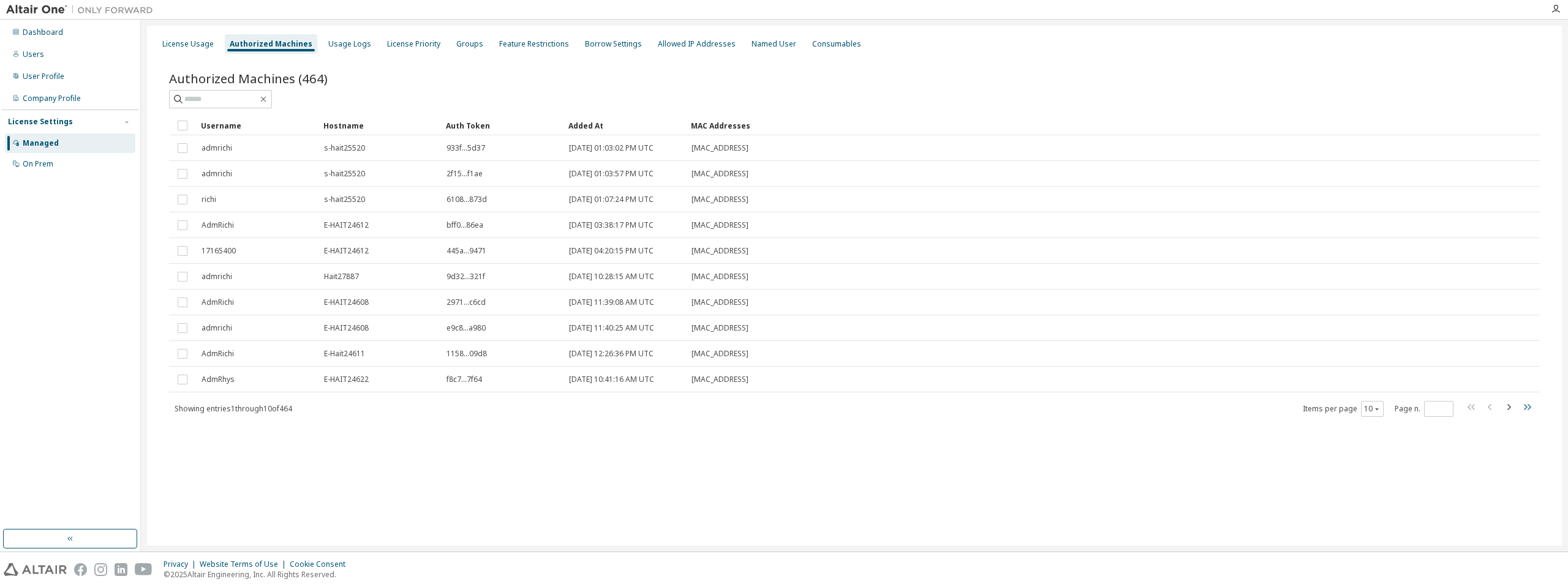
click at [1525, 408] on icon "button" at bounding box center [1527, 407] width 15 height 15
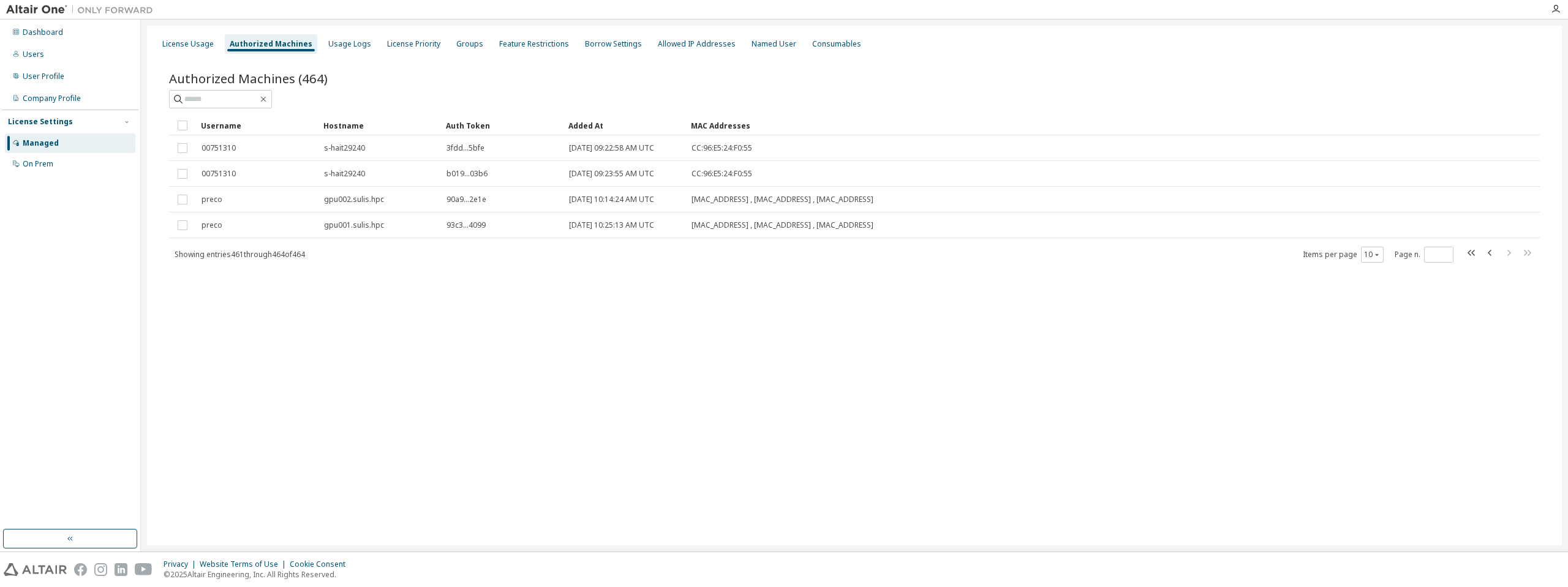
drag, startPoint x: 461, startPoint y: 240, endPoint x: 424, endPoint y: 279, distance: 53.8
click at [424, 279] on div "Authorized Machines (464) Clear Load Save Save As Field Operator Value Select f…" at bounding box center [854, 175] width 1400 height 240
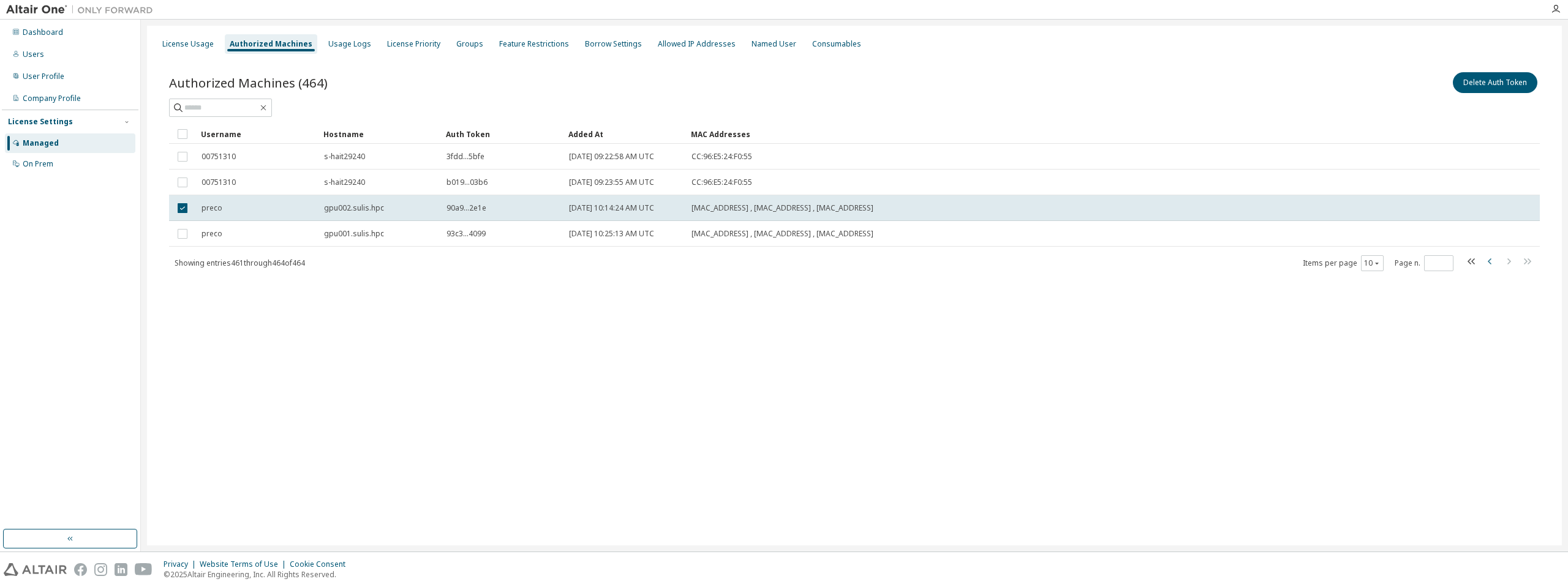
click at [1488, 259] on icon "button" at bounding box center [1490, 261] width 15 height 15
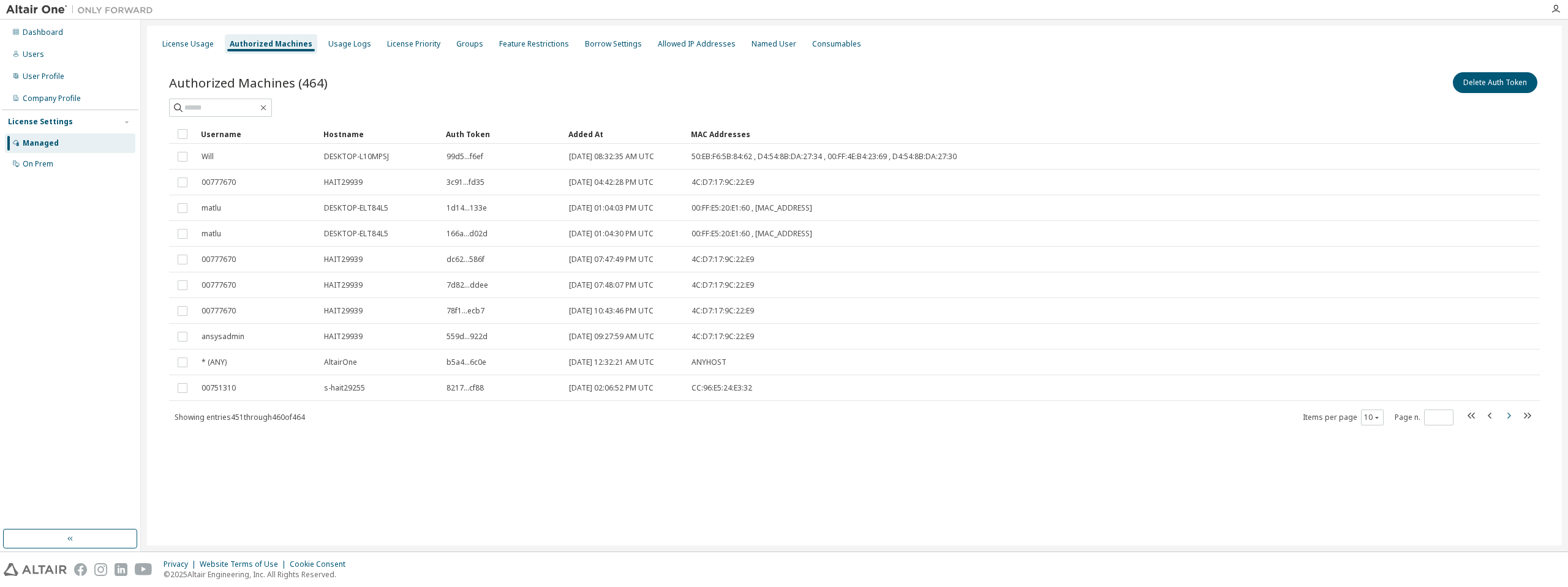
click at [1508, 414] on icon "button" at bounding box center [1509, 415] width 4 height 6
type input "**"
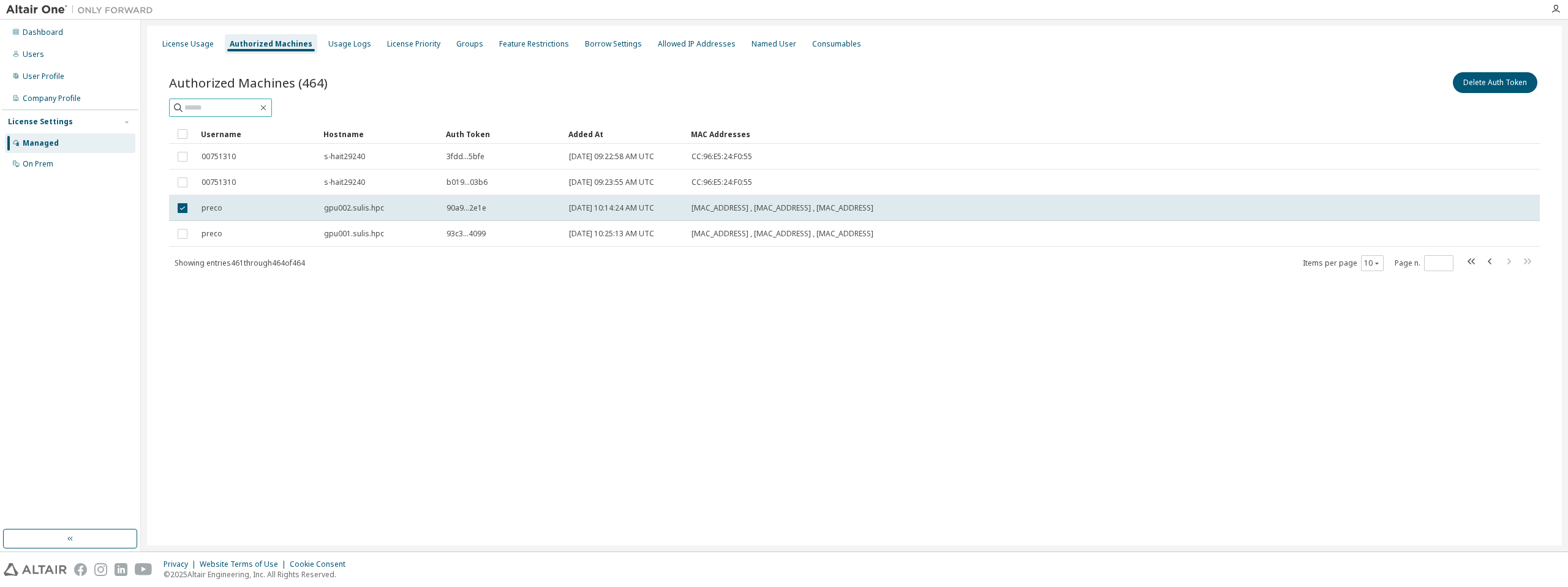
click at [254, 111] on input "text" at bounding box center [221, 108] width 73 height 12
type input "*****"
type input "*"
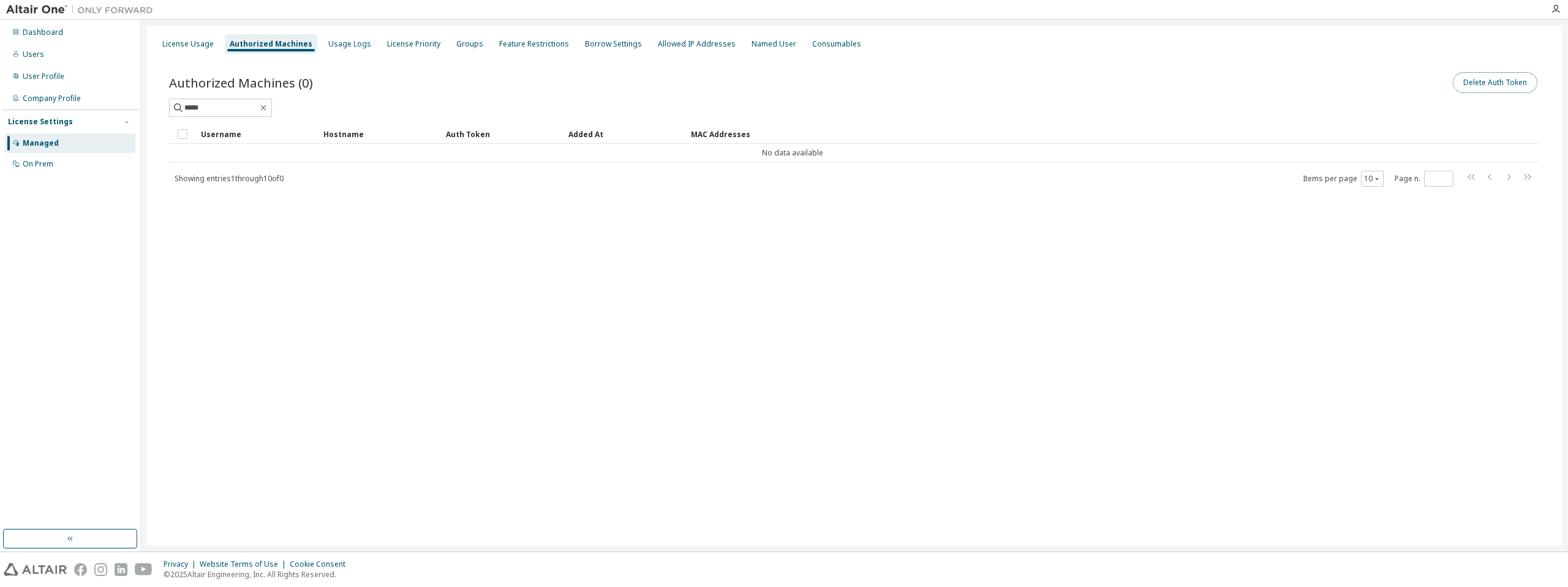
click at [1470, 83] on button "Delete Auth Token" at bounding box center [1495, 83] width 84 height 21
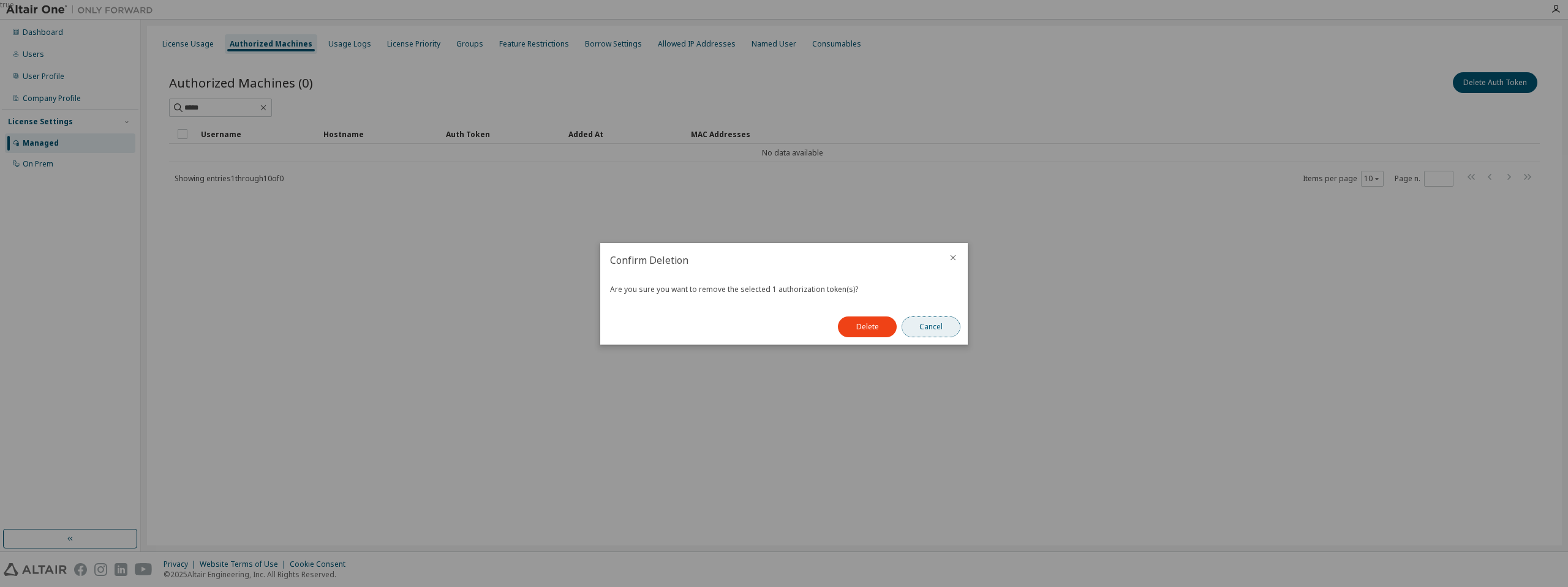
click at [955, 327] on button "Cancel" at bounding box center [931, 327] width 59 height 21
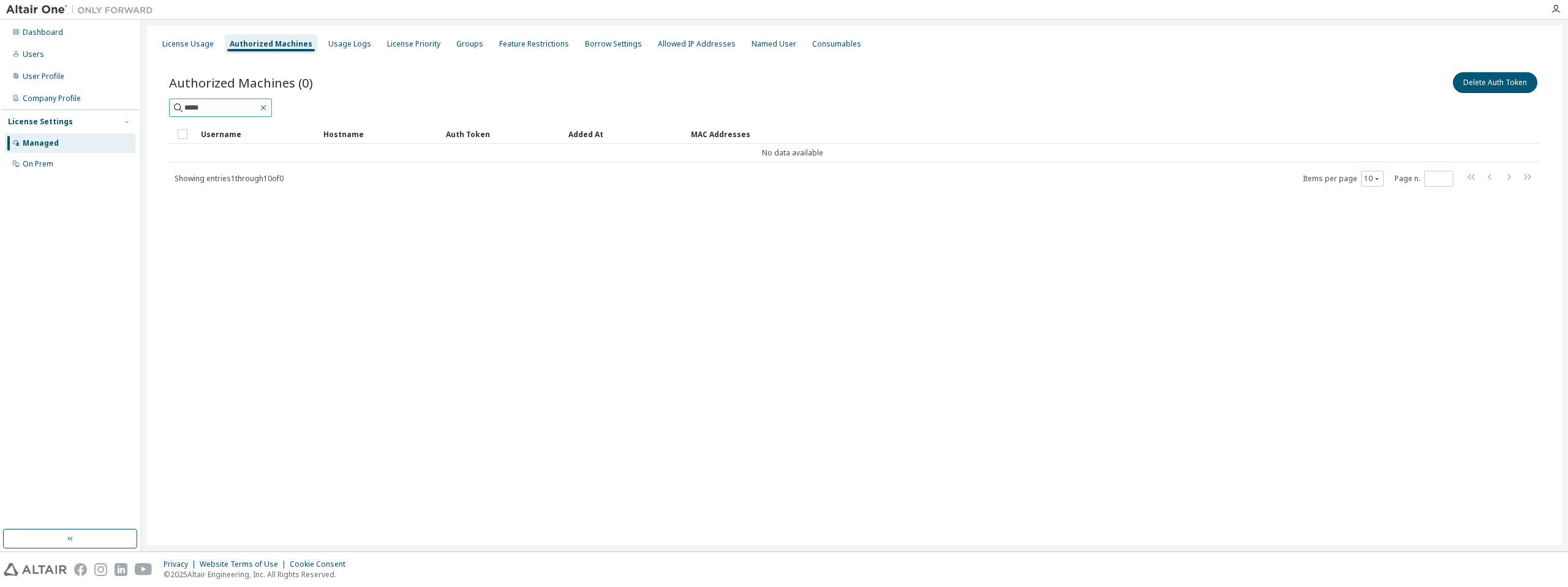
click at [268, 108] on icon "button" at bounding box center [263, 108] width 10 height 10
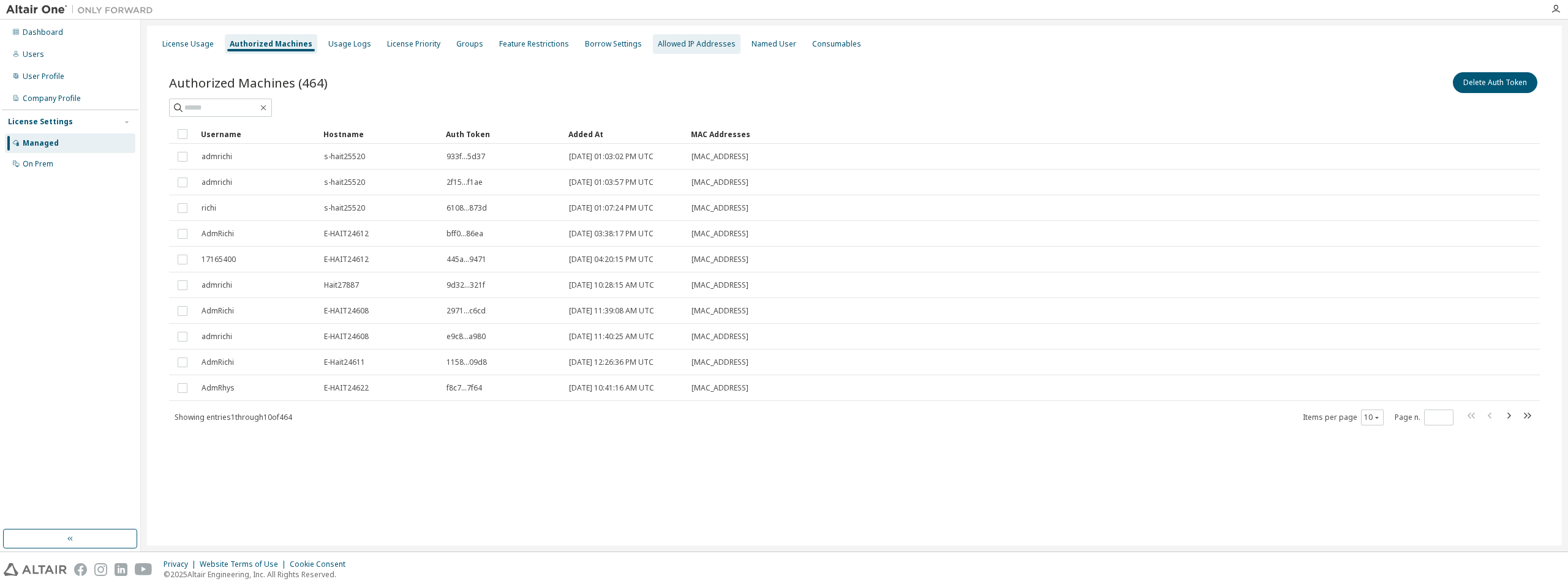
click at [679, 47] on div "Allowed IP Addresses" at bounding box center [697, 44] width 78 height 10
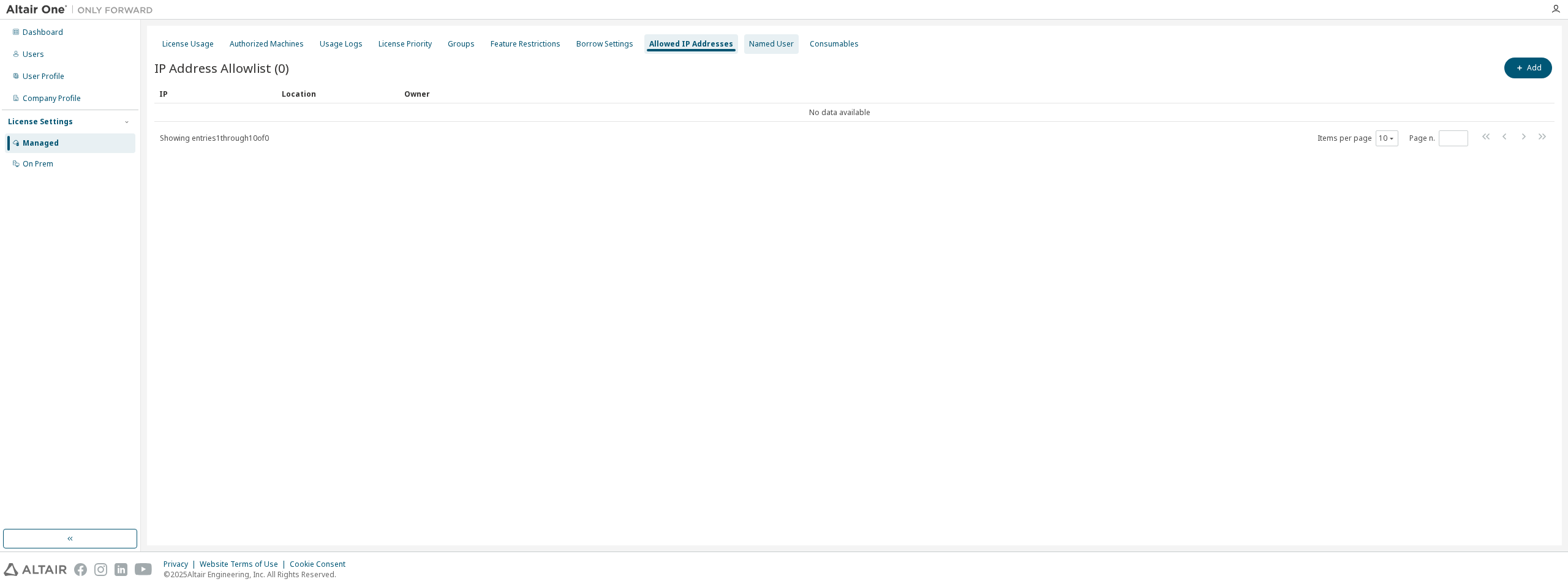
click at [754, 44] on div "Named User" at bounding box center [771, 44] width 44 height 10
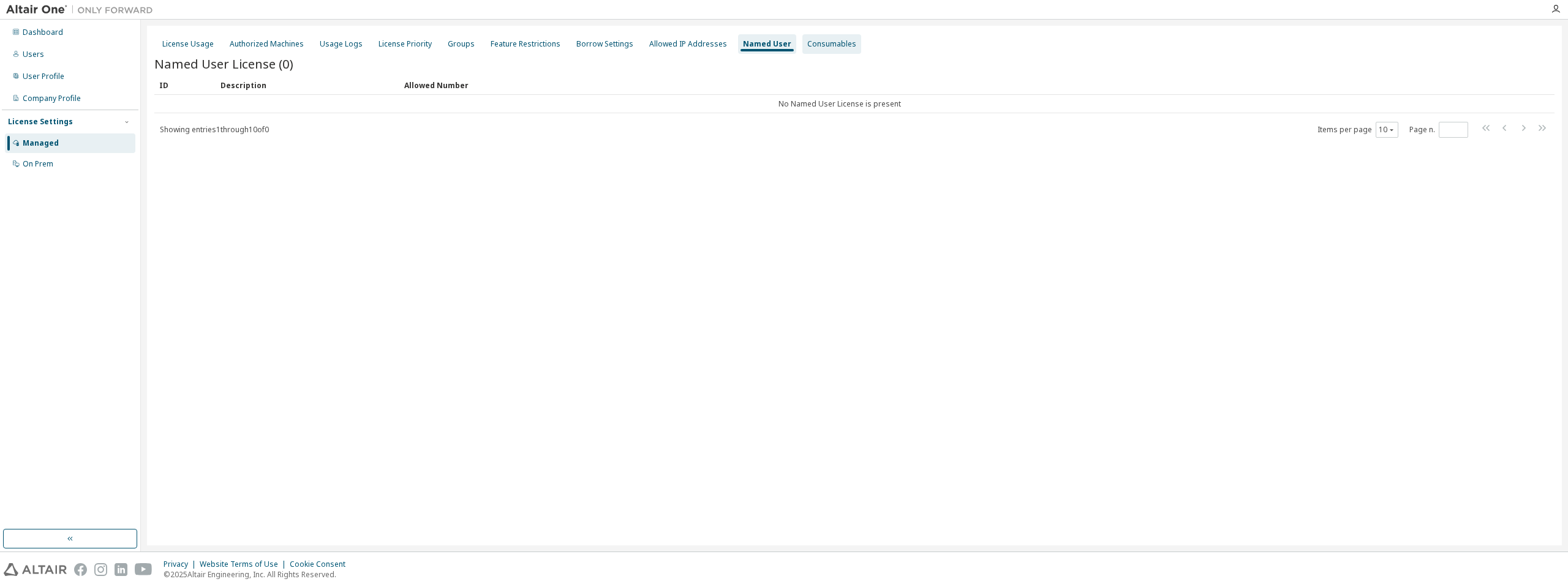
click at [807, 43] on div "Consumables" at bounding box center [832, 44] width 49 height 10
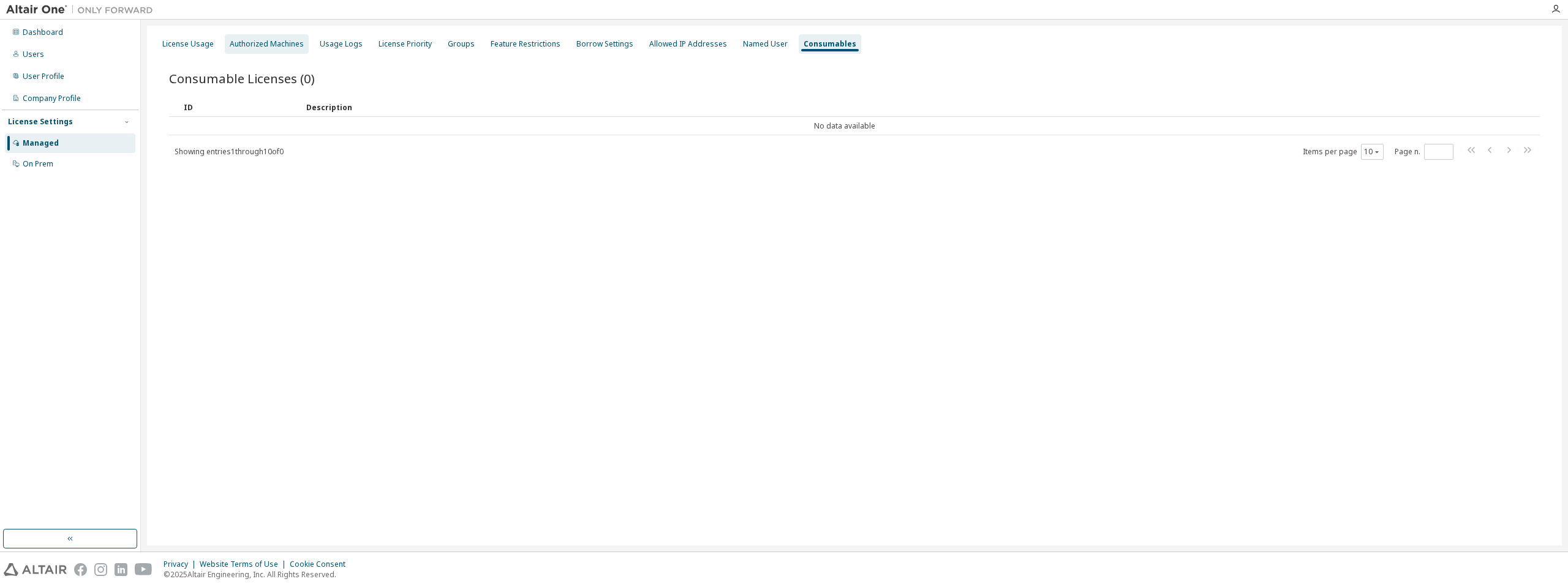
click at [255, 49] on div "Authorized Machines" at bounding box center [267, 44] width 84 height 19
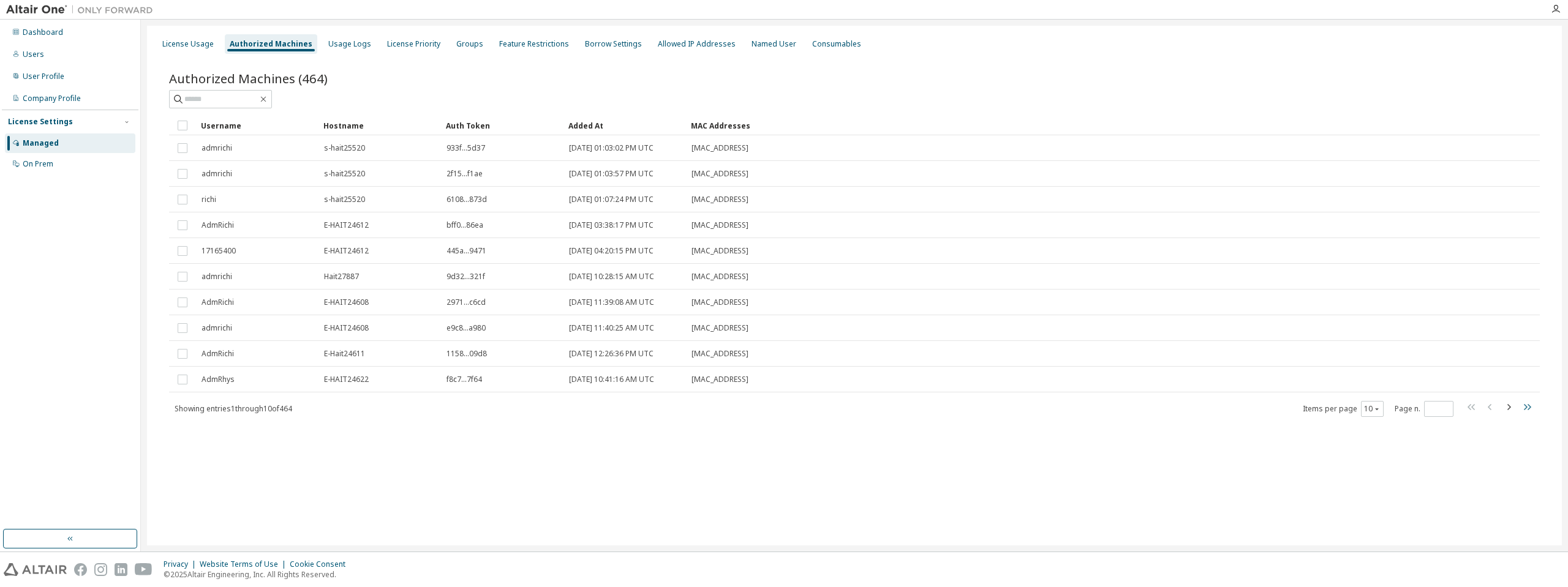
click at [1524, 410] on icon "button" at bounding box center [1527, 407] width 15 height 15
type input "**"
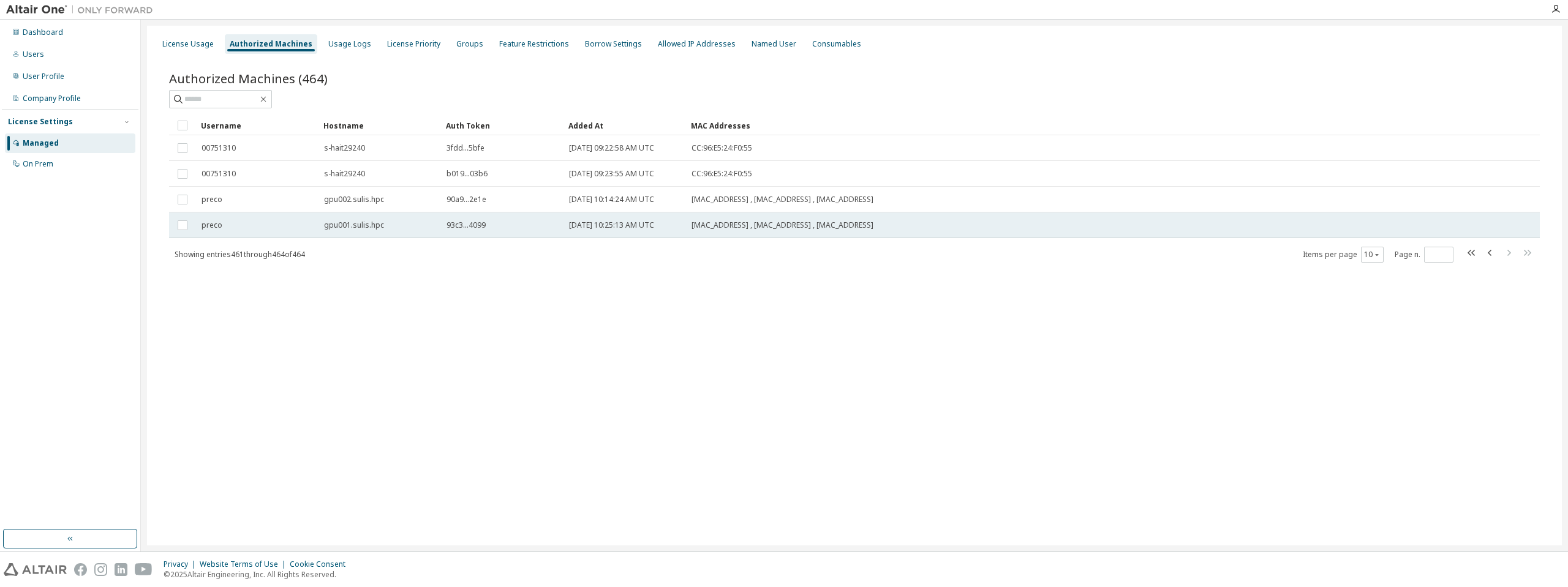
click at [740, 227] on span "70:B5:E8:D1:24:AF , 00:00:10:29:FE:80 , 70:B5:E8:D1:24:AE" at bounding box center [782, 225] width 182 height 10
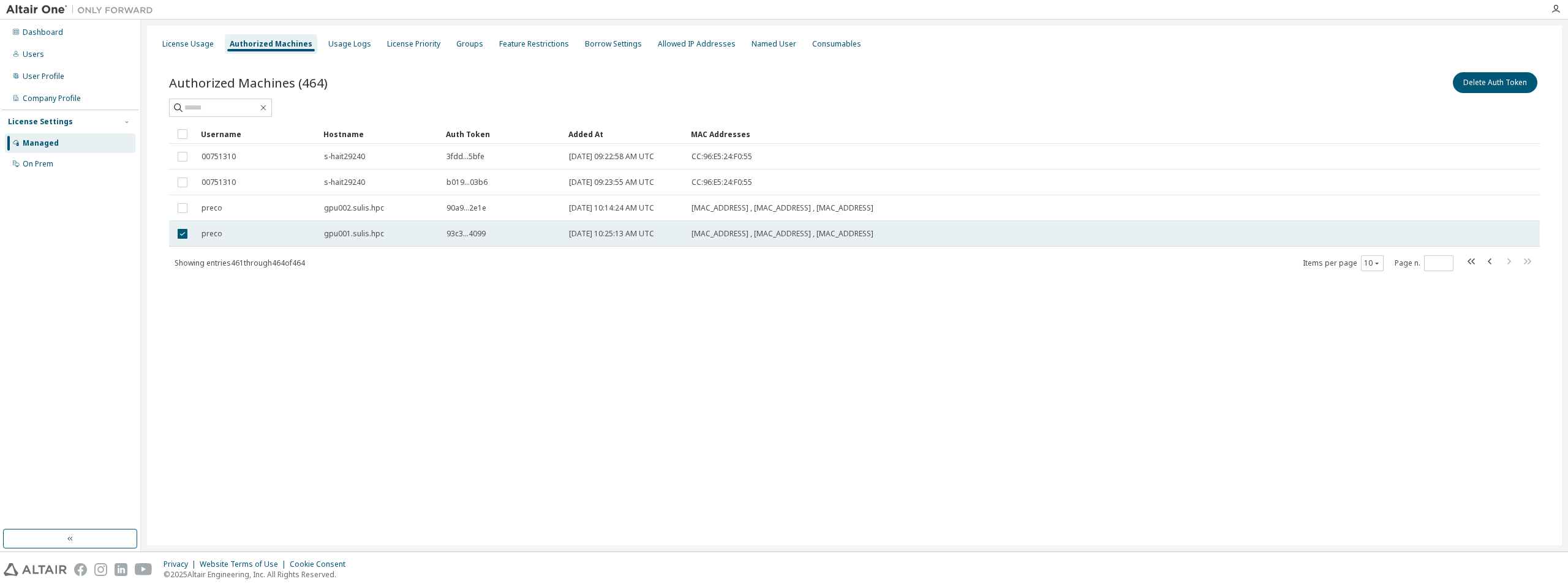
drag, startPoint x: 747, startPoint y: 235, endPoint x: 706, endPoint y: 235, distance: 41.0
click at [706, 235] on span "70:B5:E8:D1:24:AF , 00:00:10:29:FE:80 , 70:B5:E8:D1:24:AE" at bounding box center [782, 234] width 182 height 10
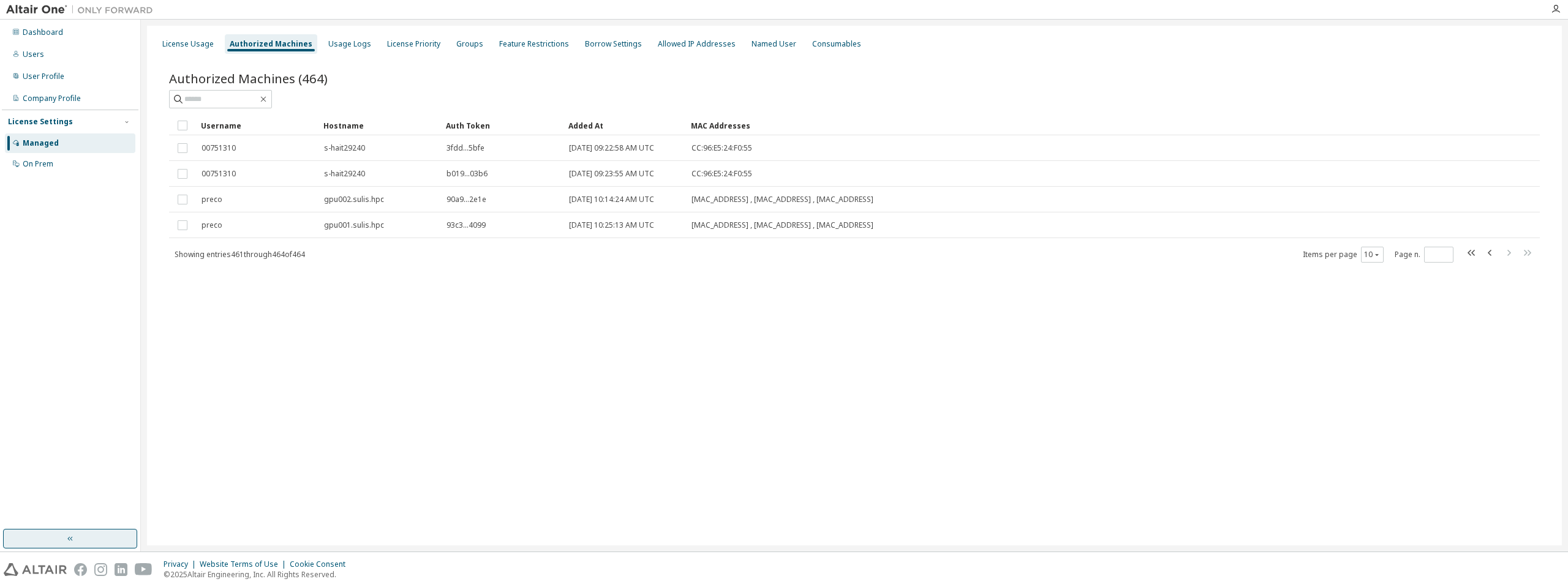
click at [67, 535] on icon "button" at bounding box center [70, 539] width 10 height 10
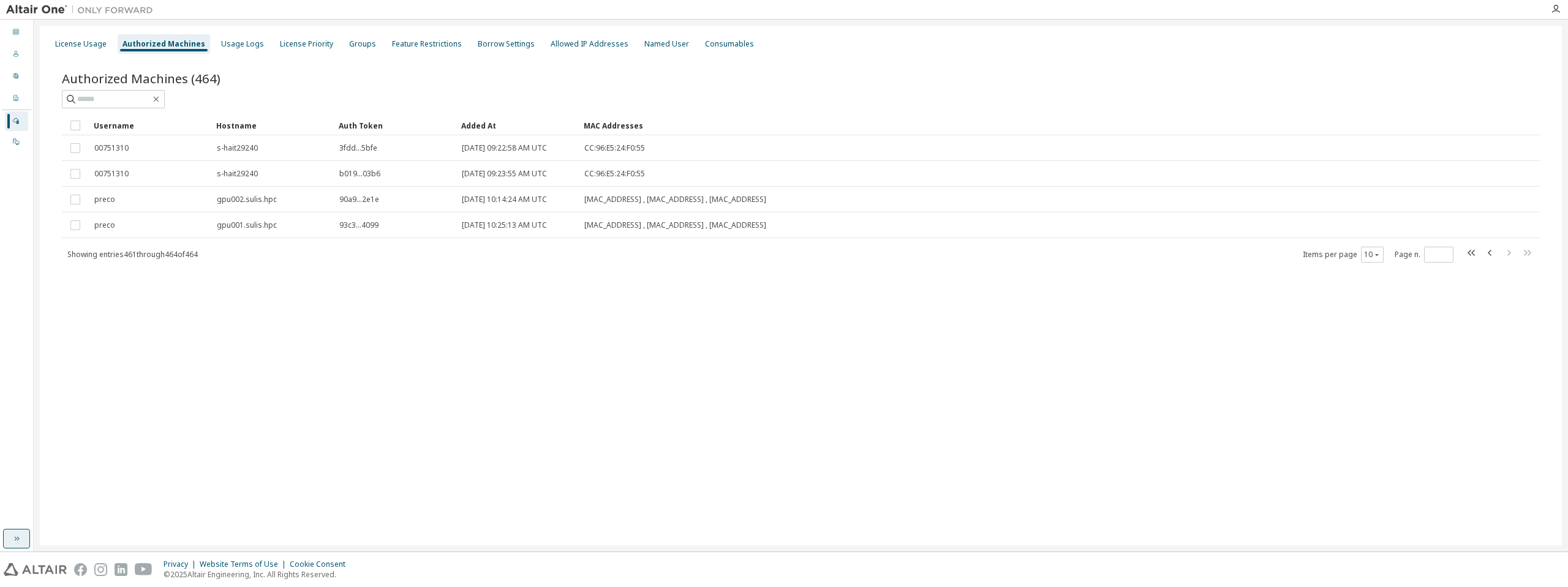
click at [16, 540] on icon "button" at bounding box center [16, 539] width 10 height 10
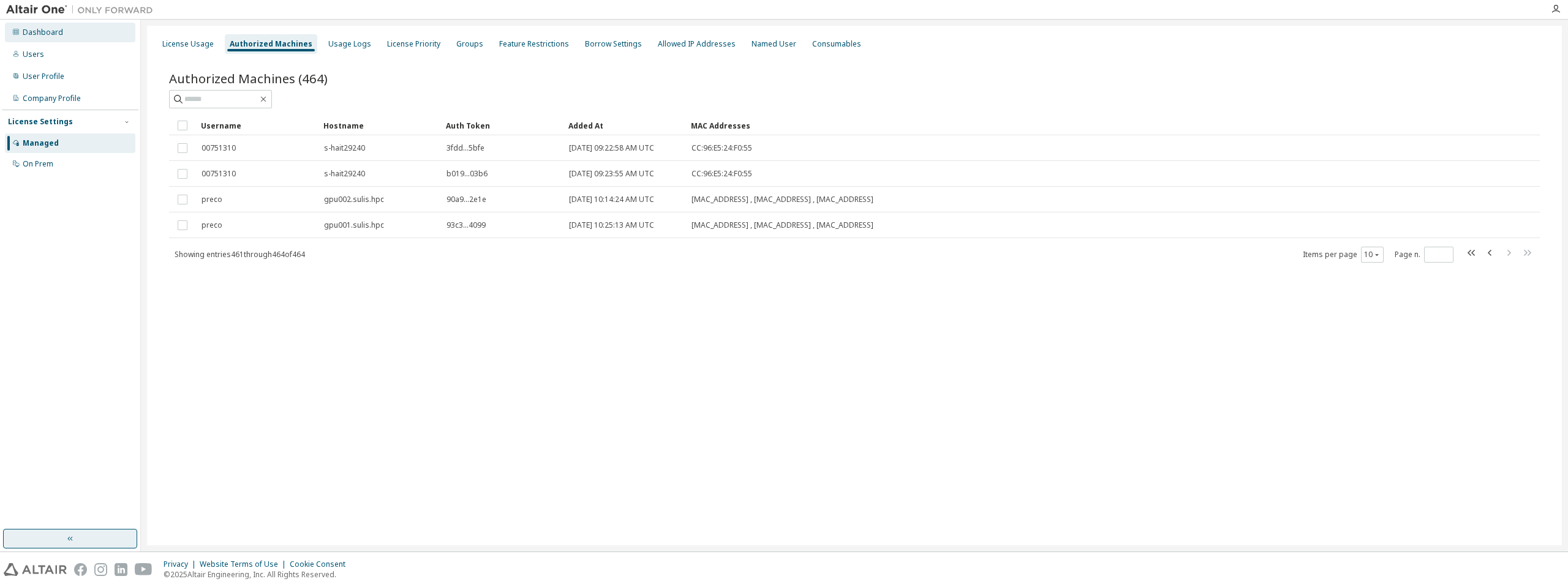
click at [73, 27] on div "Dashboard" at bounding box center [69, 32] width 130 height 19
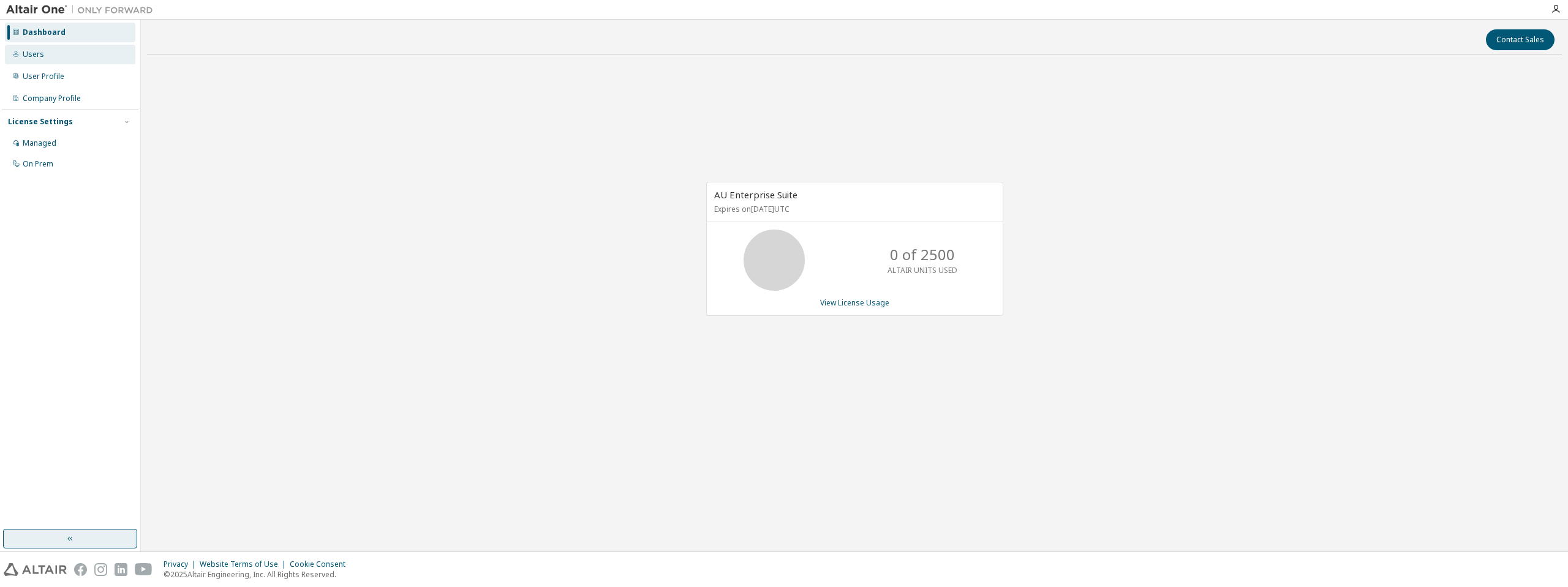
click at [75, 53] on div "Users" at bounding box center [69, 54] width 130 height 19
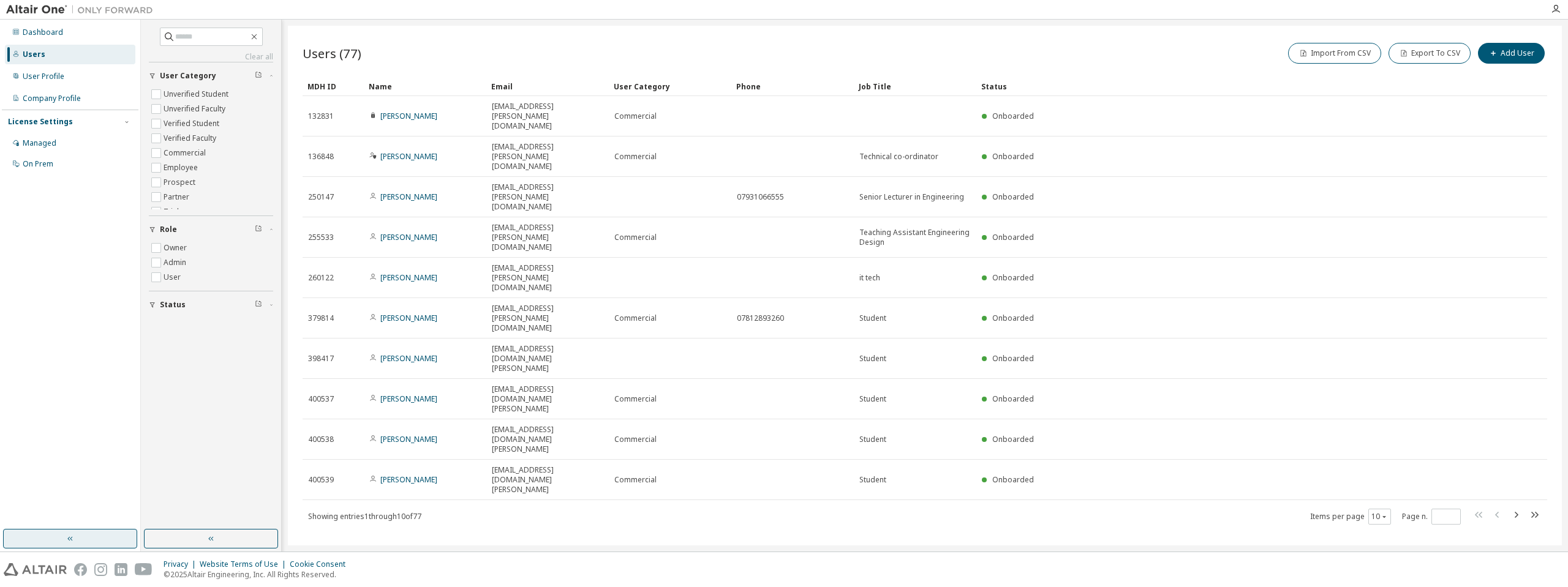
click at [69, 87] on div "Dashboard Users User Profile Company Profile License Settings Managed On Prem" at bounding box center [69, 97] width 137 height 154
click at [66, 81] on div "User Profile" at bounding box center [69, 76] width 130 height 19
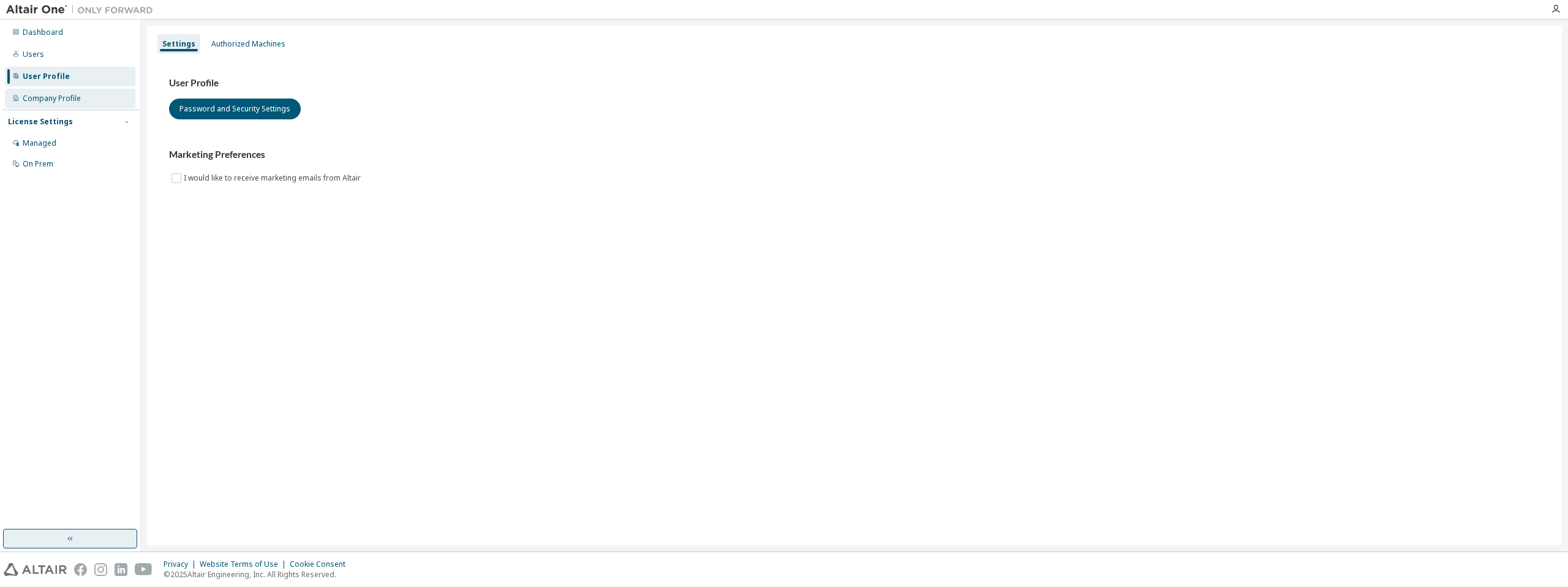
click at [69, 108] on div "Company Profile" at bounding box center [69, 98] width 130 height 19
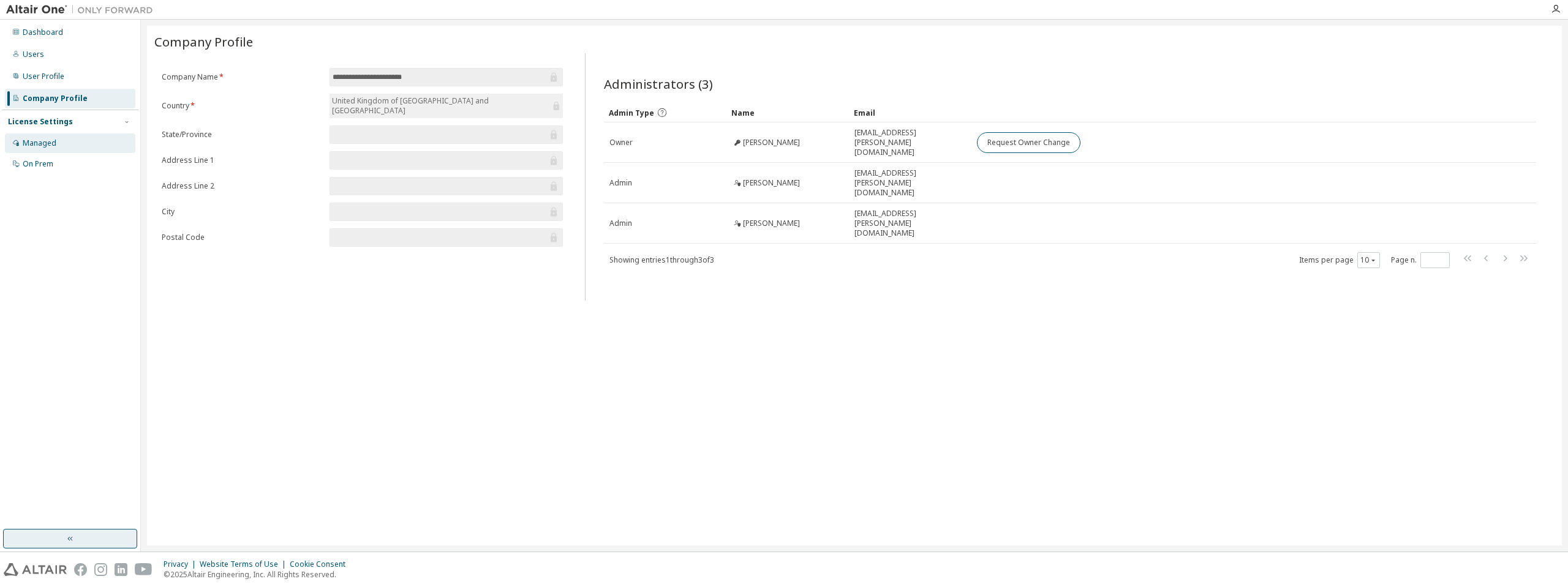
click at [73, 145] on div "Managed" at bounding box center [69, 143] width 130 height 19
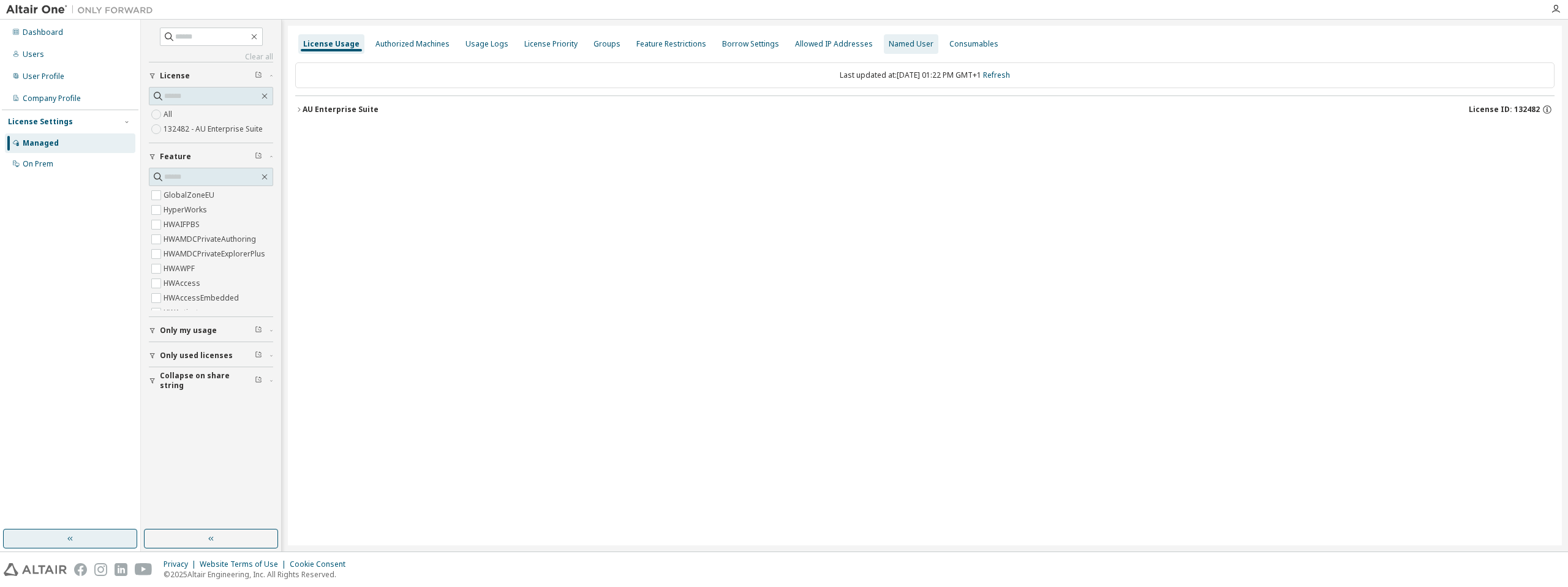
click at [889, 45] on div "Named User" at bounding box center [910, 44] width 44 height 10
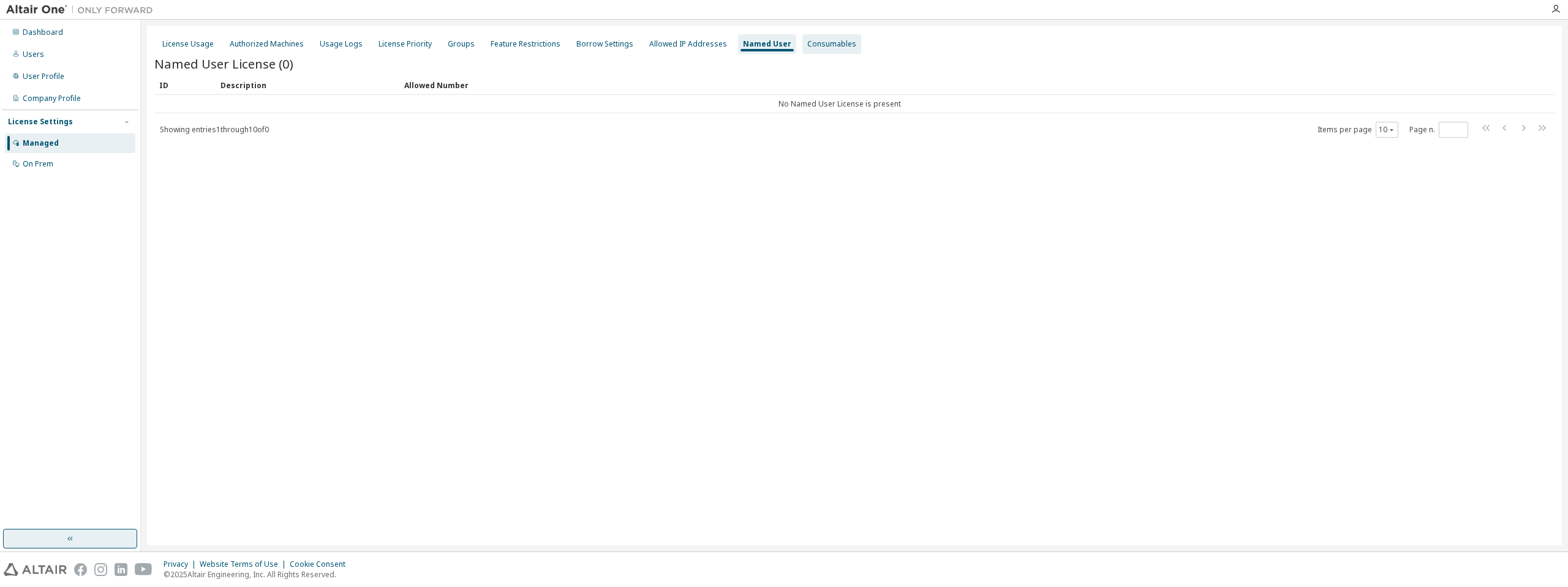
click at [807, 47] on div "Consumables" at bounding box center [832, 44] width 49 height 10
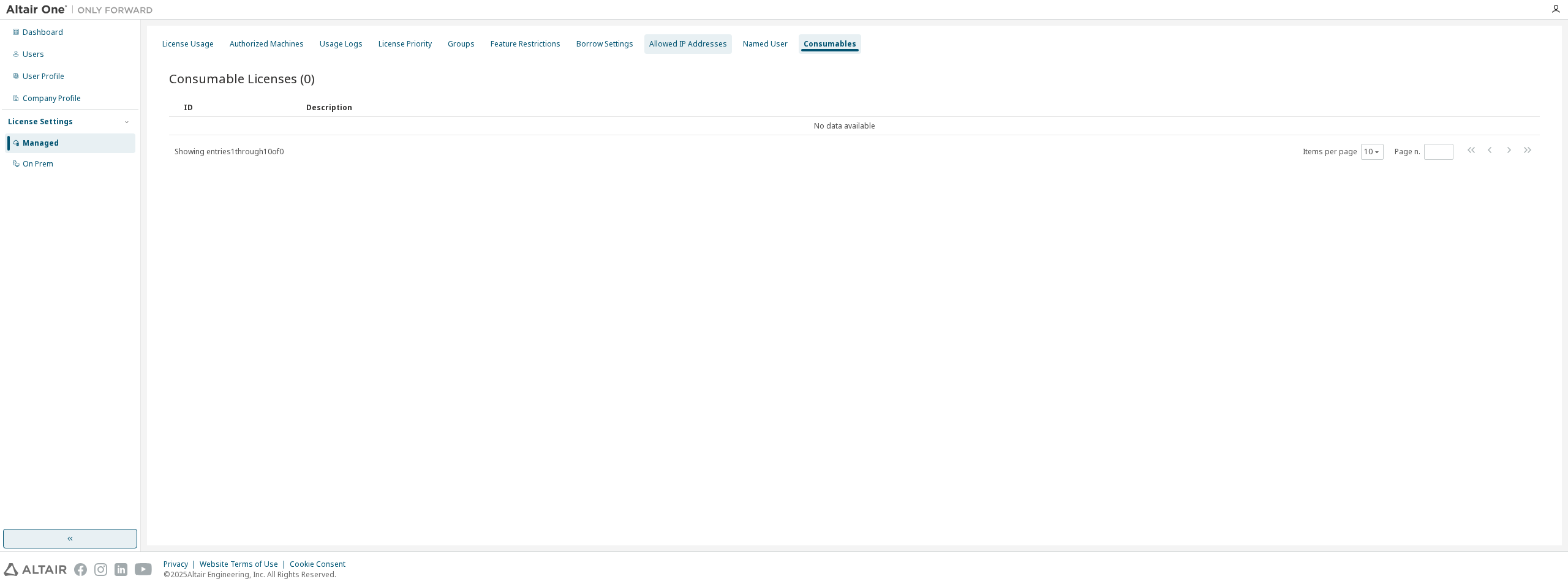
click at [683, 48] on div "Allowed IP Addresses" at bounding box center [688, 44] width 78 height 10
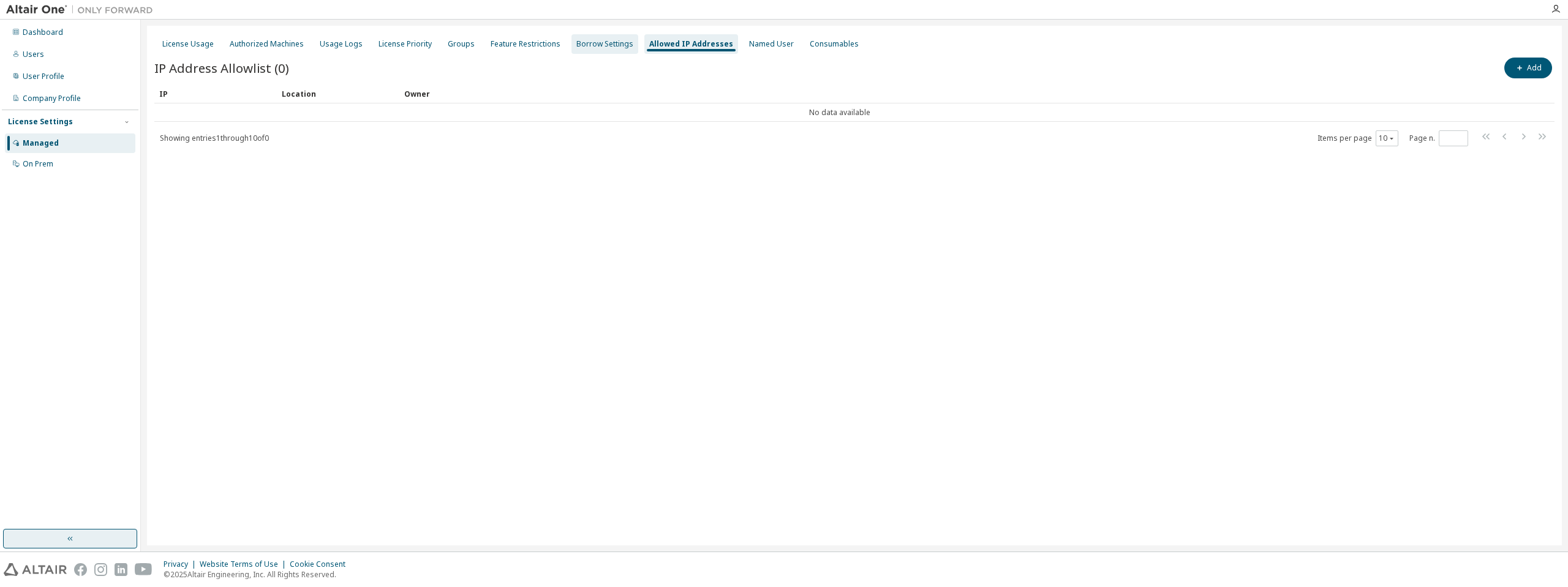
click at [593, 42] on div "Borrow Settings" at bounding box center [605, 44] width 57 height 10
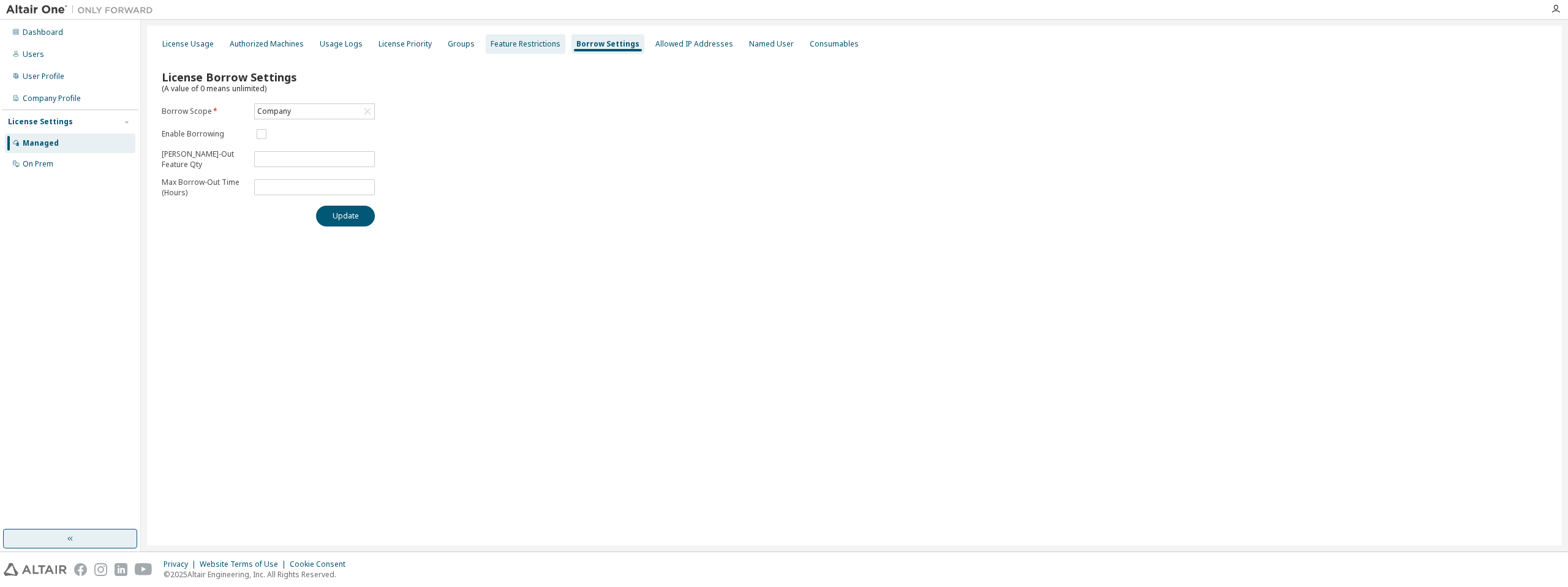
click at [526, 44] on div "Feature Restrictions" at bounding box center [526, 44] width 70 height 10
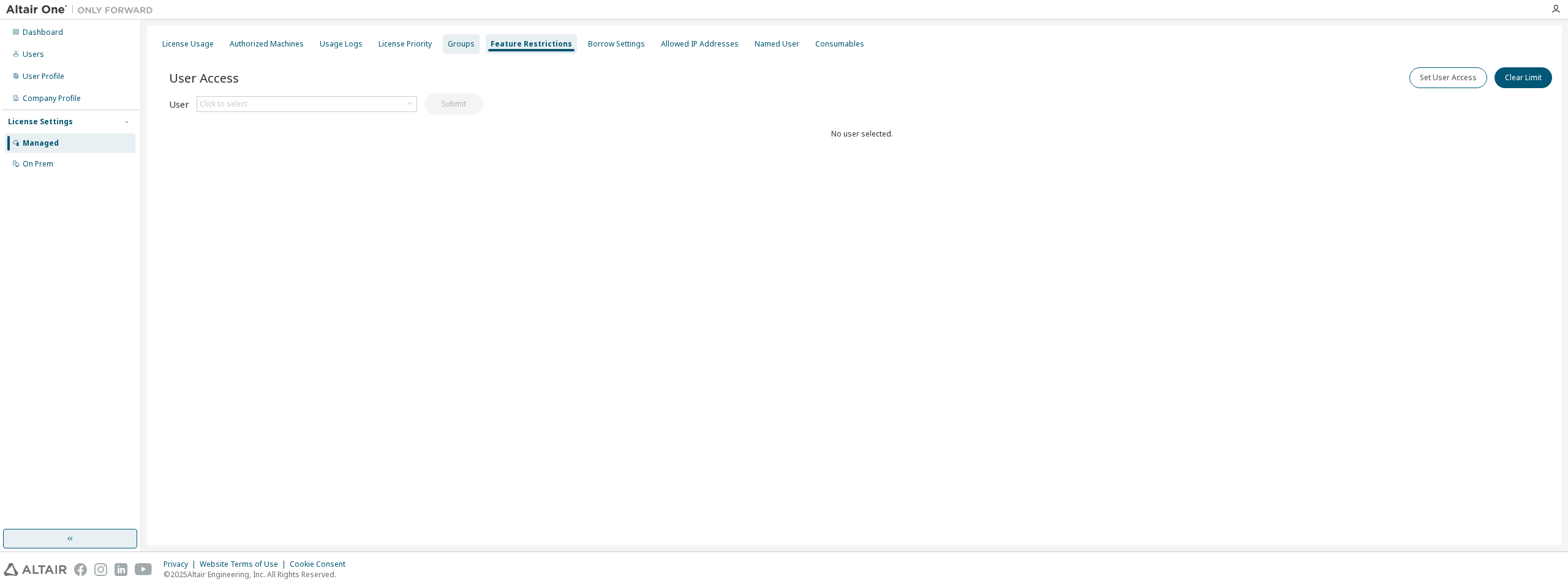
click at [448, 47] on div "Groups" at bounding box center [461, 44] width 27 height 10
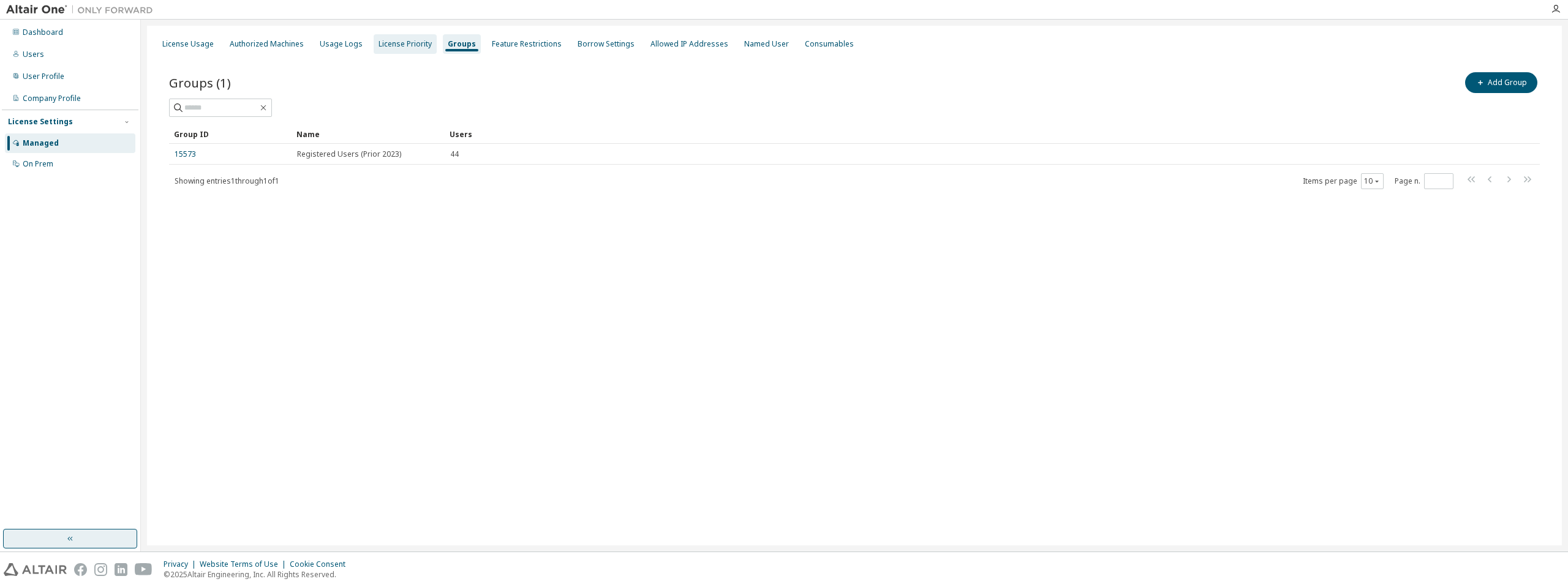
click at [399, 44] on div "License Priority" at bounding box center [405, 44] width 53 height 10
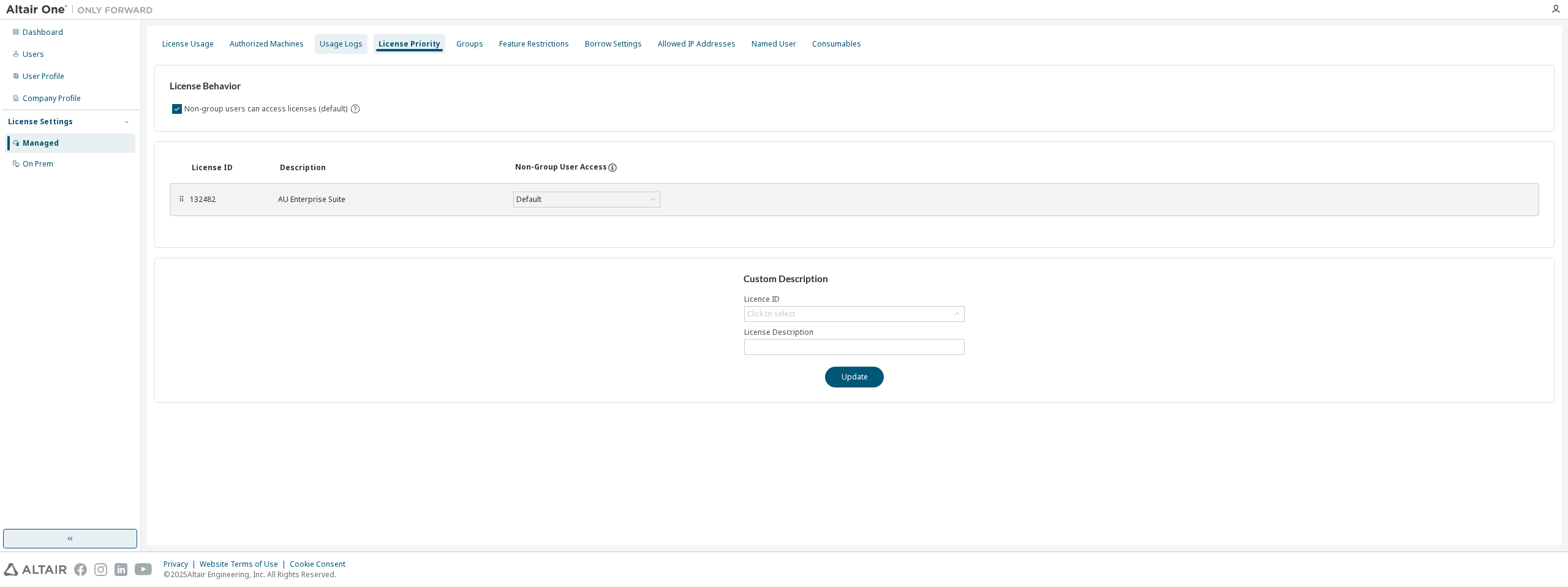
click at [356, 43] on div "Usage Logs" at bounding box center [341, 44] width 43 height 10
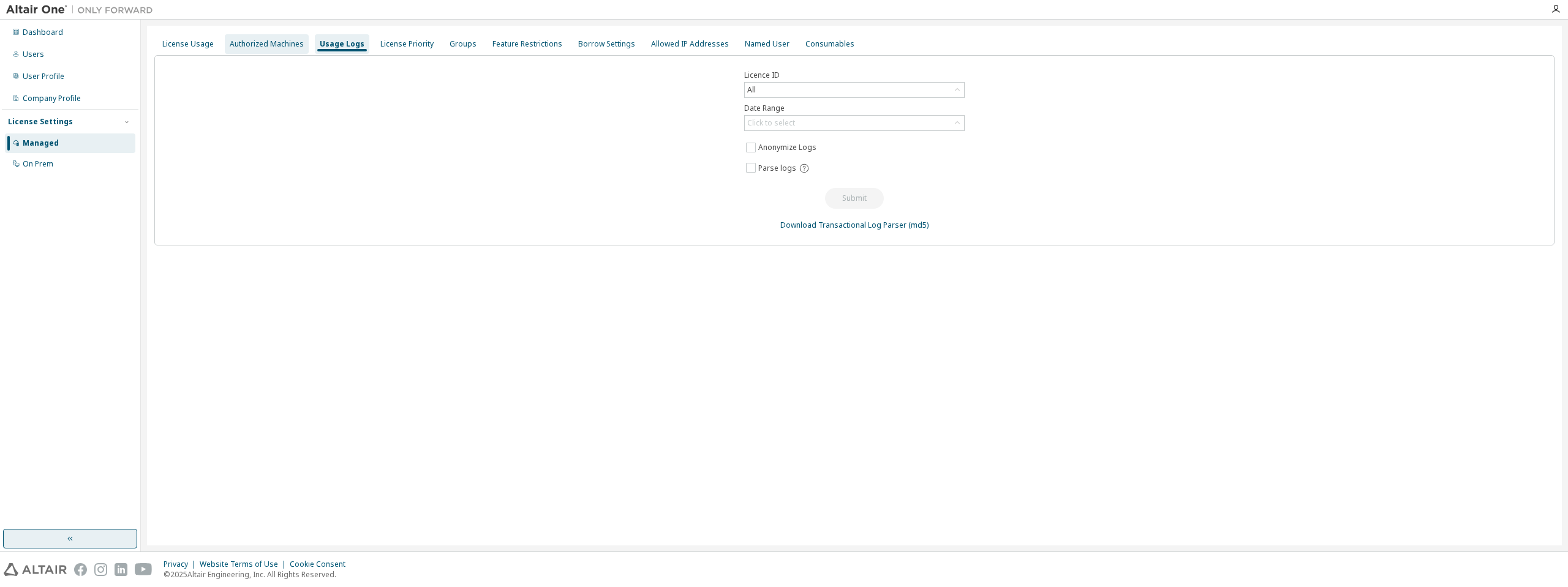
click at [282, 44] on div "Authorized Machines" at bounding box center [266, 44] width 74 height 10
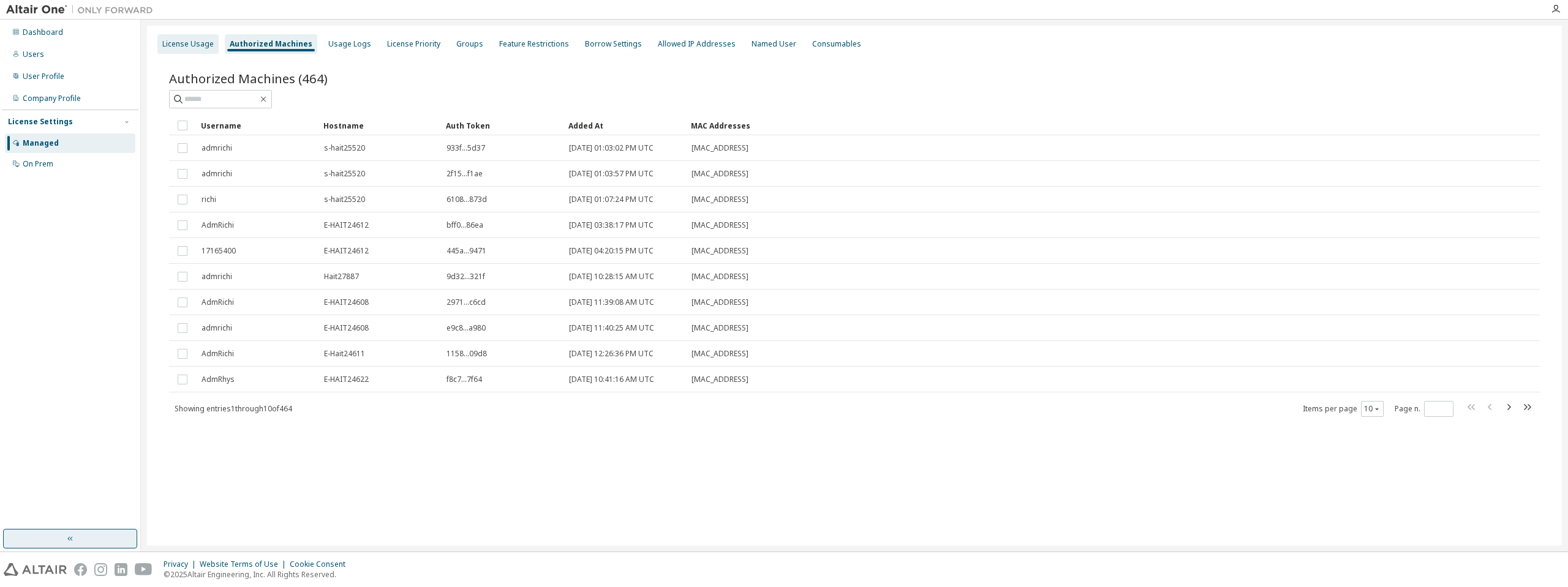
click at [191, 47] on div "License Usage" at bounding box center [188, 44] width 51 height 10
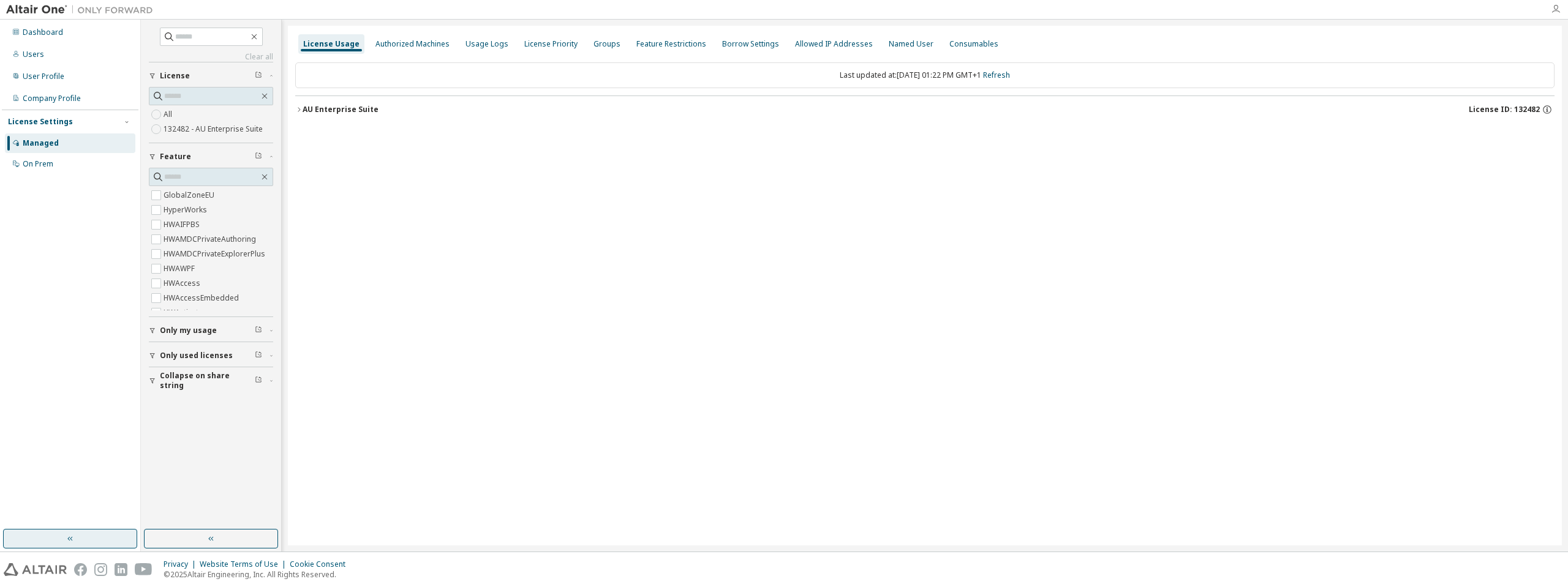
click at [1553, 11] on icon "button" at bounding box center [1556, 9] width 10 height 10
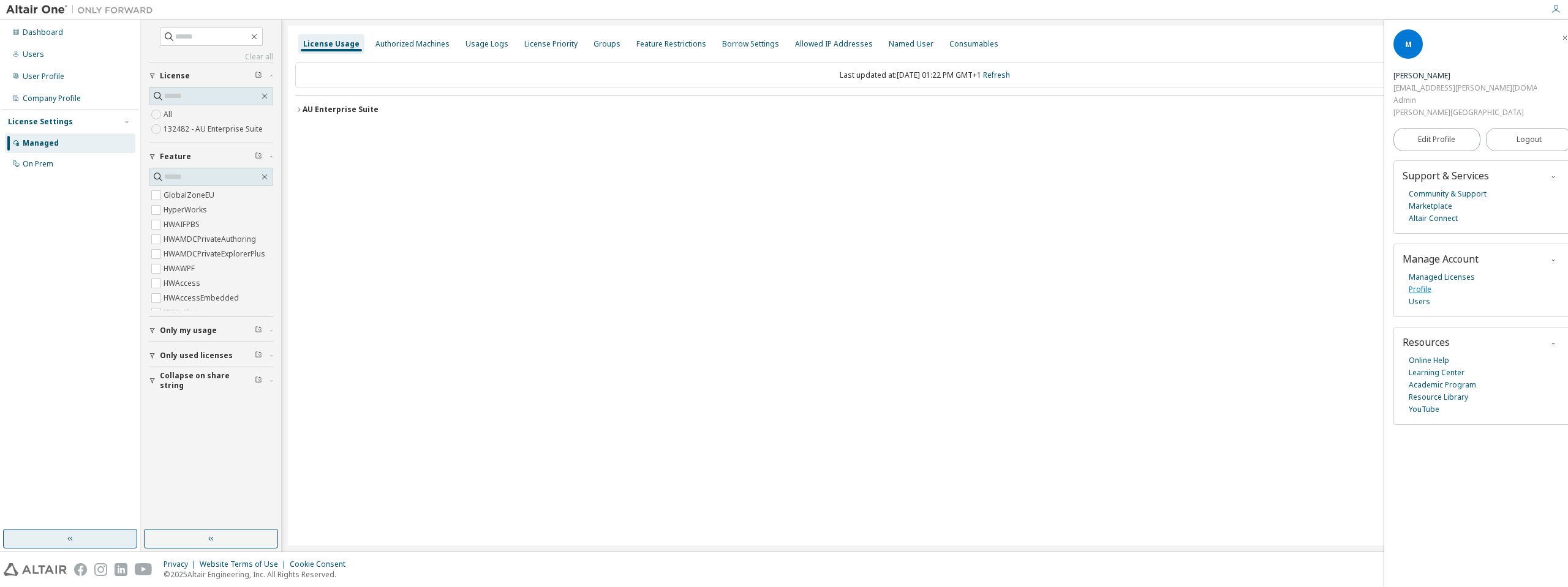
click at [1427, 284] on link "Profile" at bounding box center [1420, 290] width 23 height 12
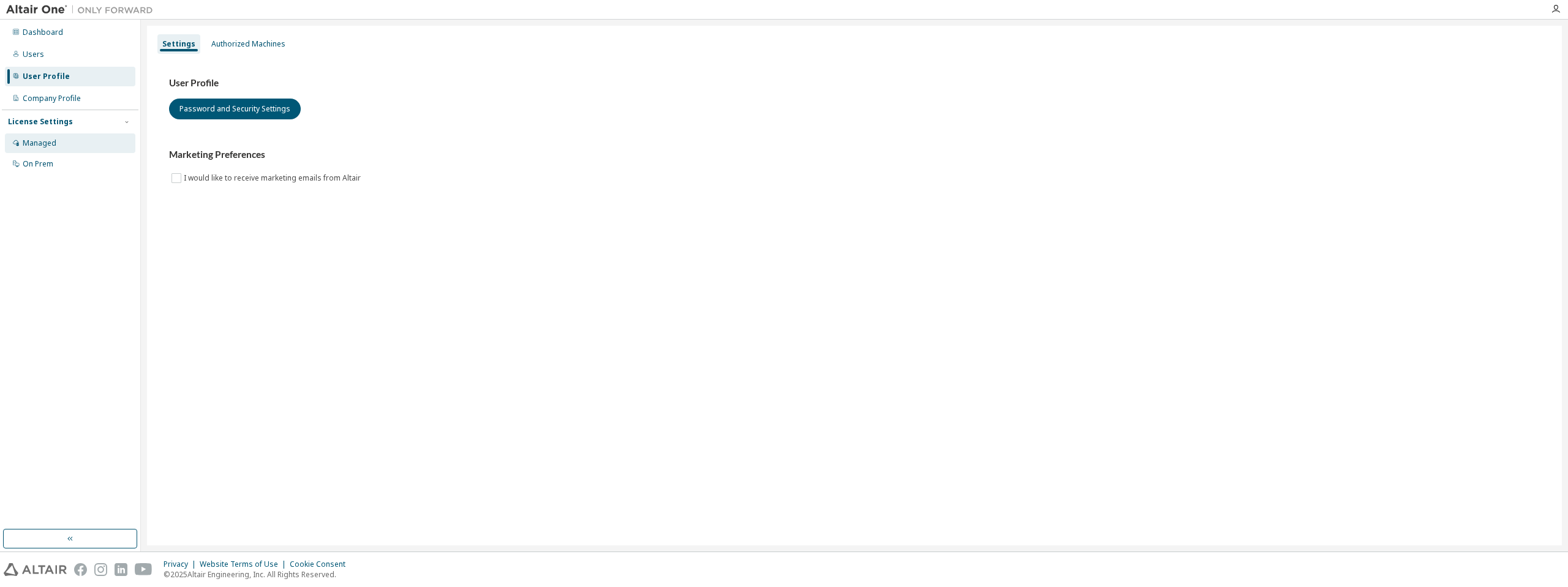
click at [36, 142] on div "Managed" at bounding box center [39, 143] width 34 height 10
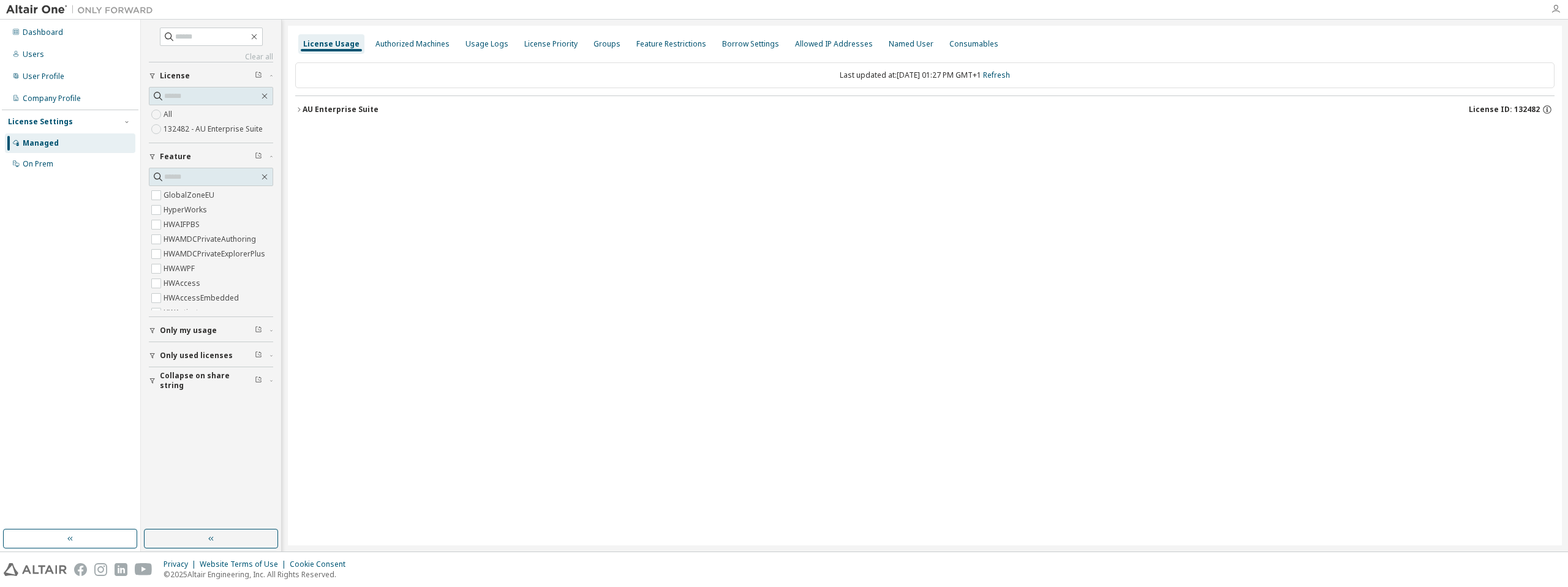
click at [1559, 7] on icon "button" at bounding box center [1556, 9] width 10 height 10
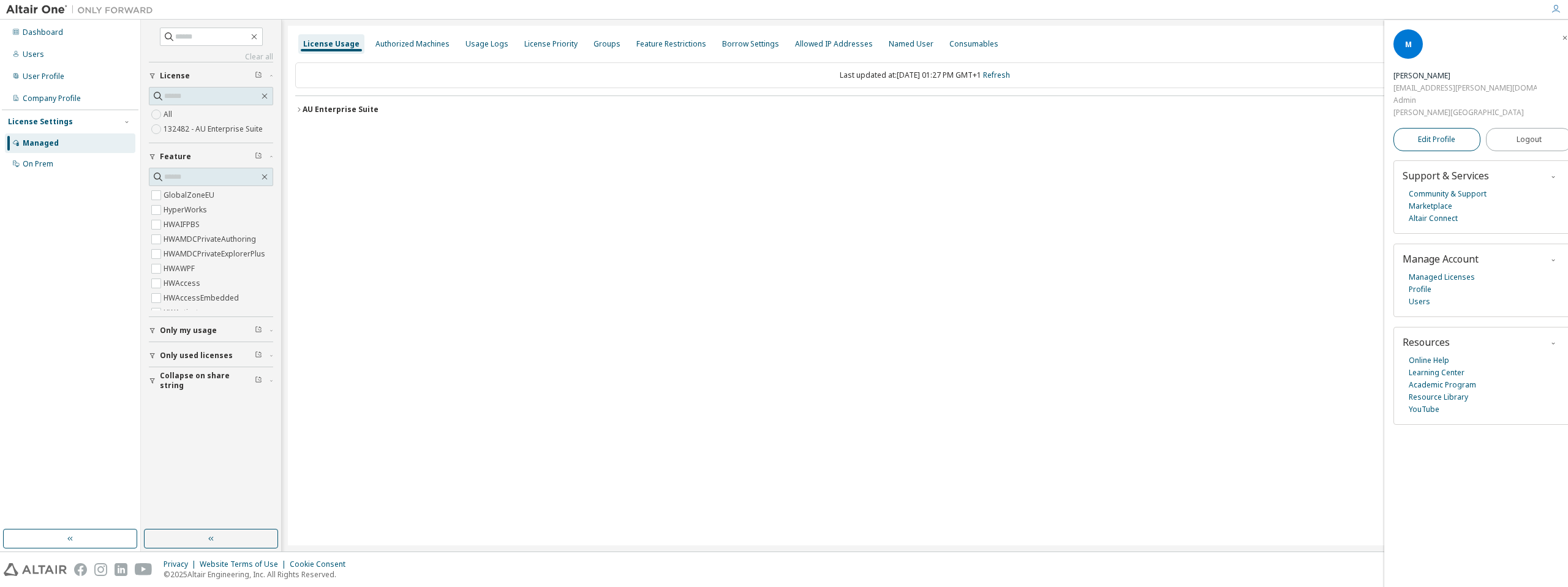
click at [1446, 133] on span "Edit Profile" at bounding box center [1437, 140] width 37 height 12
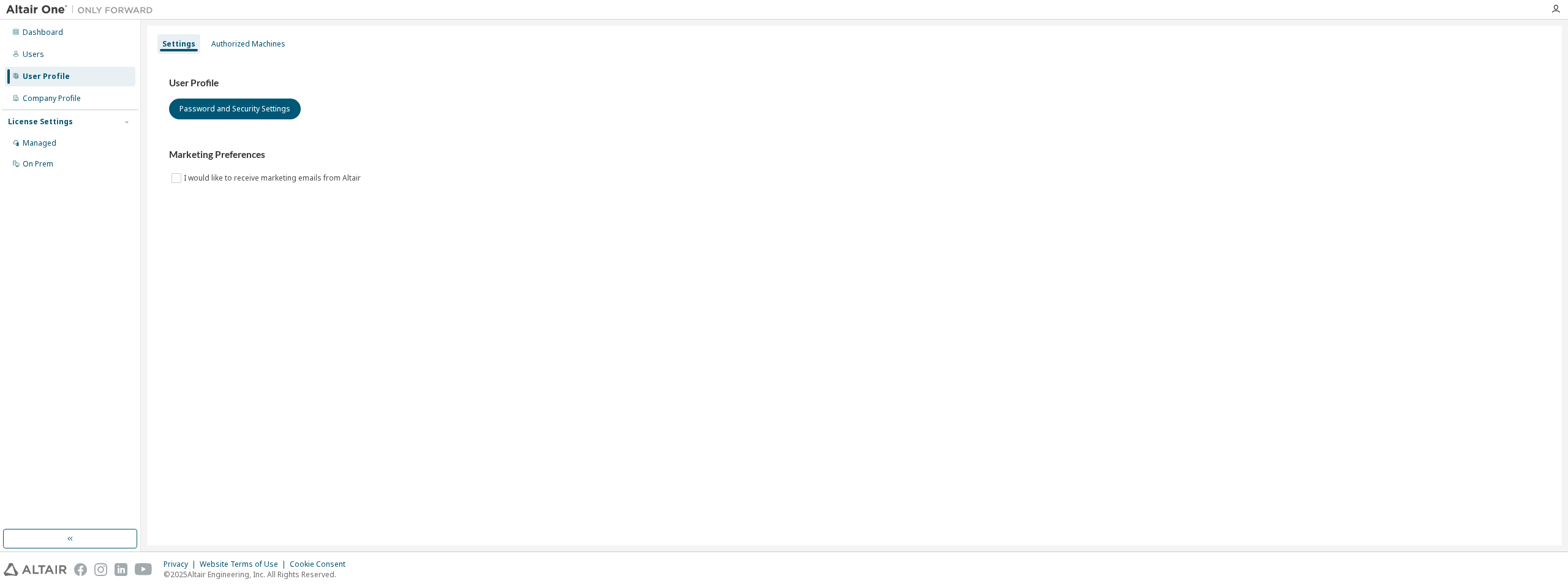
click at [55, 76] on div "User Profile" at bounding box center [46, 76] width 47 height 10
click at [268, 47] on div "Authorized Machines" at bounding box center [248, 44] width 74 height 10
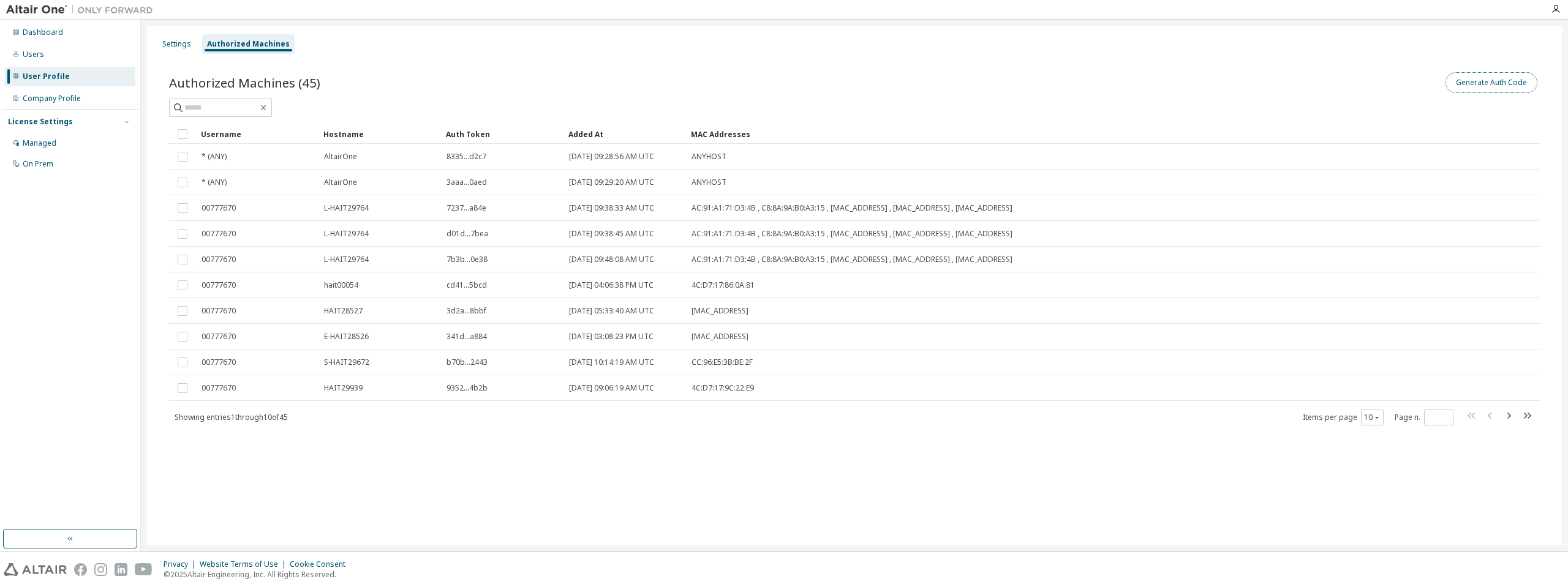
click at [1522, 83] on button "Generate Auth Code" at bounding box center [1492, 83] width 92 height 21
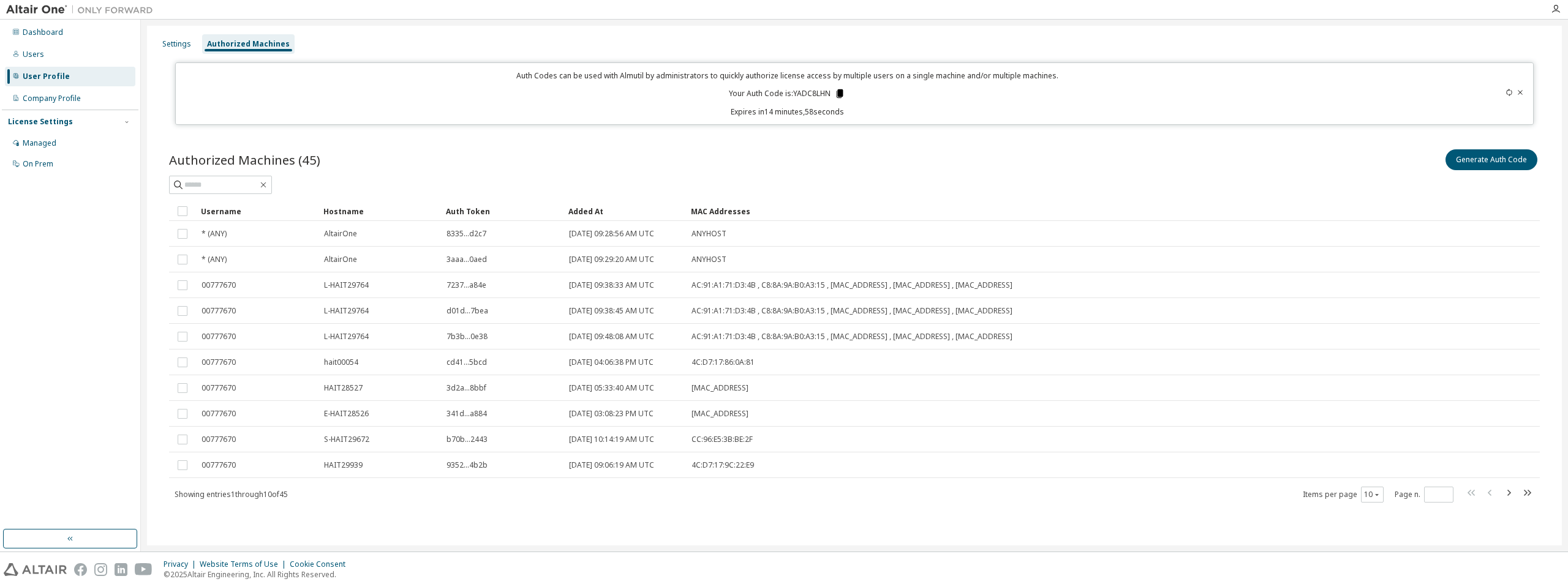
click at [843, 94] on icon at bounding box center [840, 94] width 7 height 9
